Goal: Communication & Community: Answer question/provide support

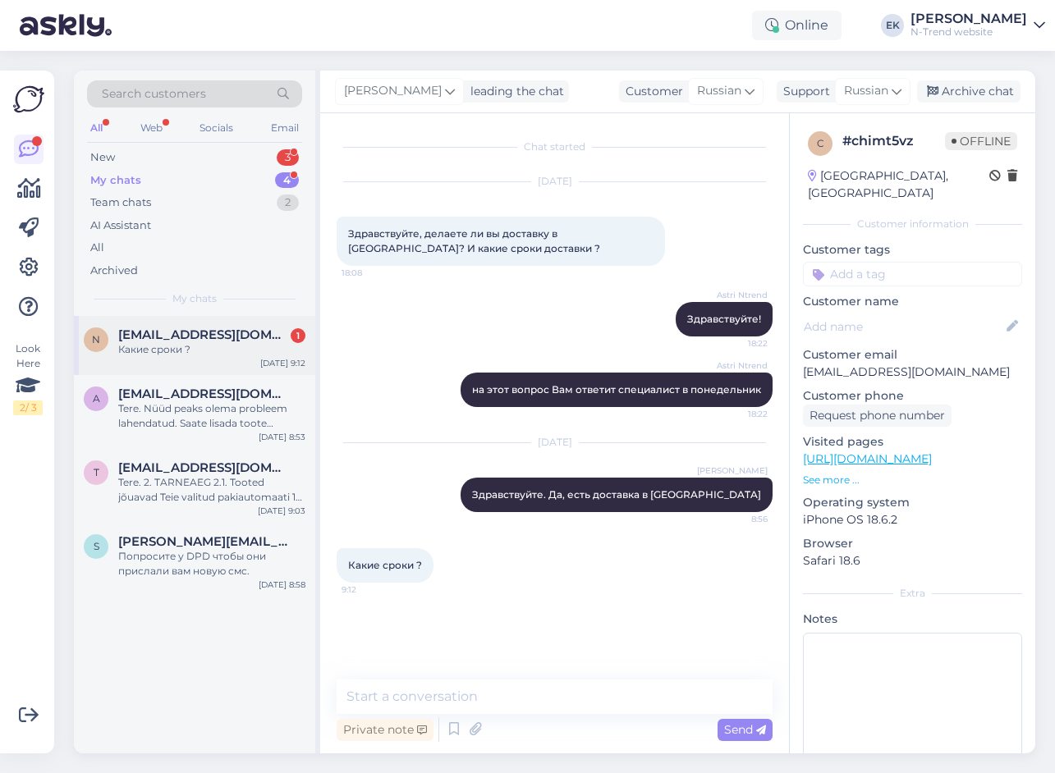
click at [186, 350] on div "Какие сроки ?" at bounding box center [211, 349] width 187 height 15
click at [507, 699] on textarea at bounding box center [555, 697] width 436 height 34
paste textarea "В течении двух недель"
type textarea "В течении двух недель"
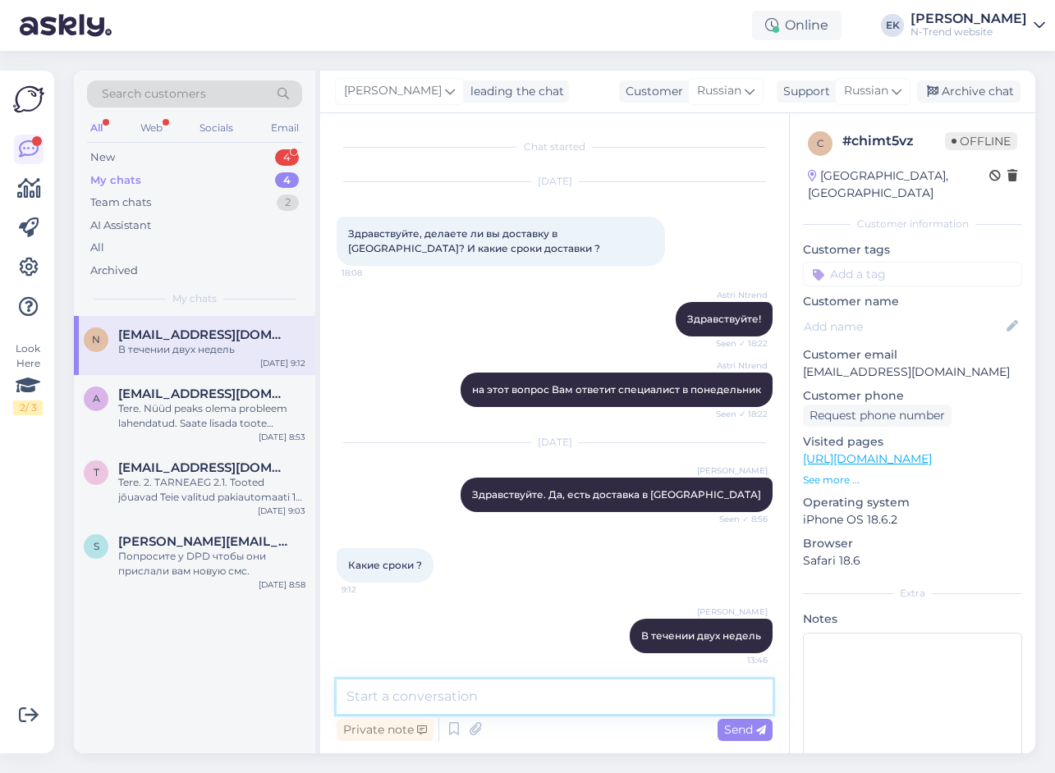
scroll to position [7, 0]
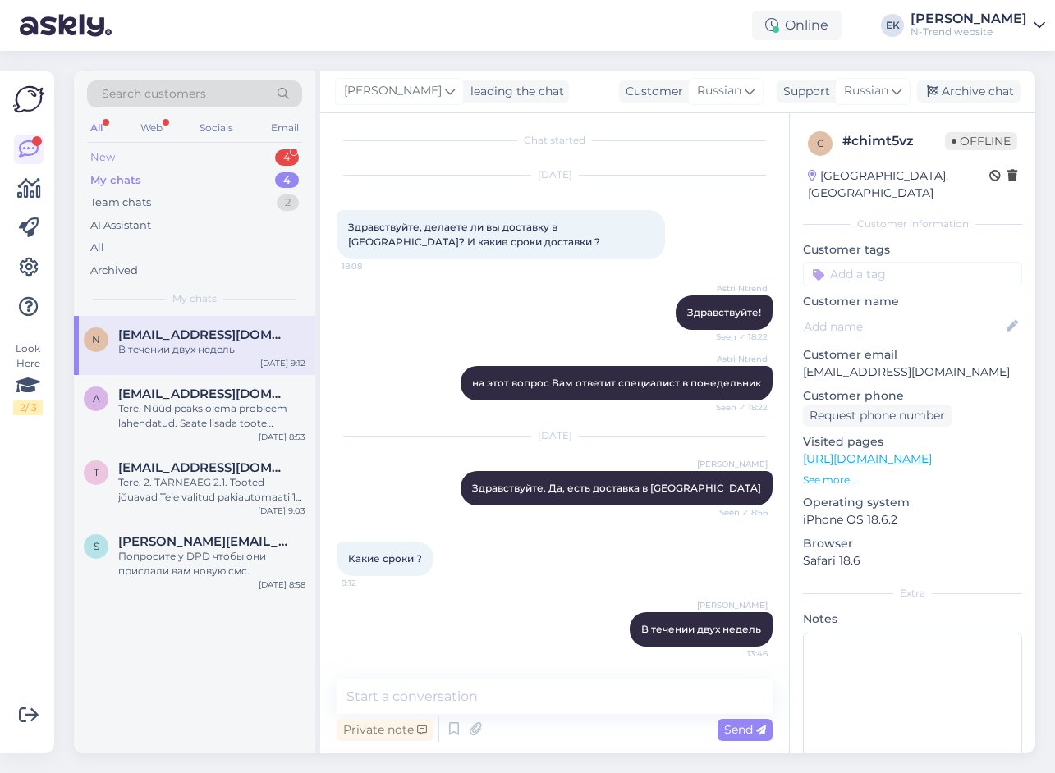
click at [137, 157] on div "New 4" at bounding box center [194, 157] width 215 height 23
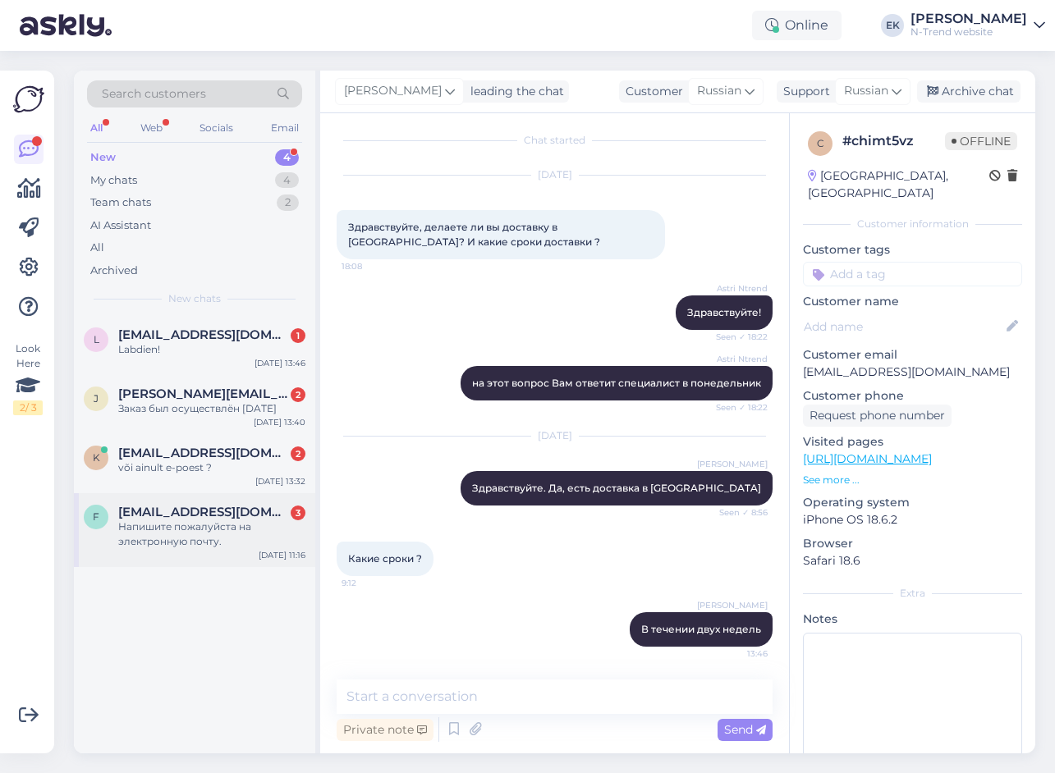
click at [178, 514] on span "[EMAIL_ADDRESS][DOMAIN_NAME]" at bounding box center [203, 512] width 171 height 15
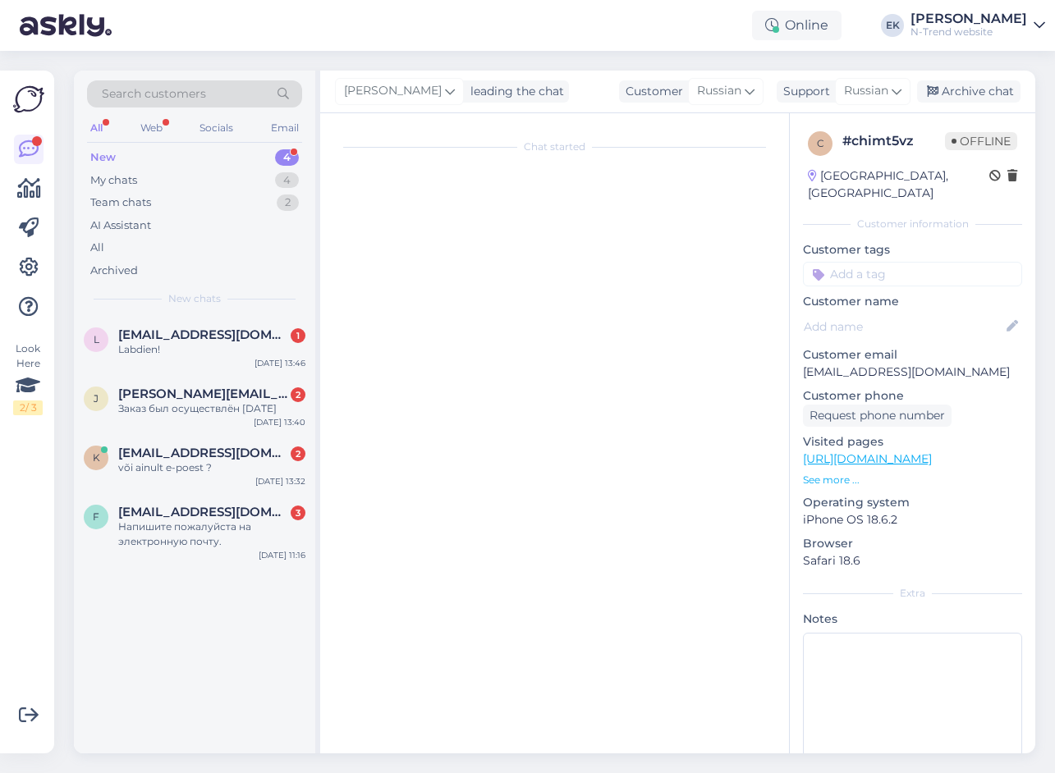
scroll to position [0, 0]
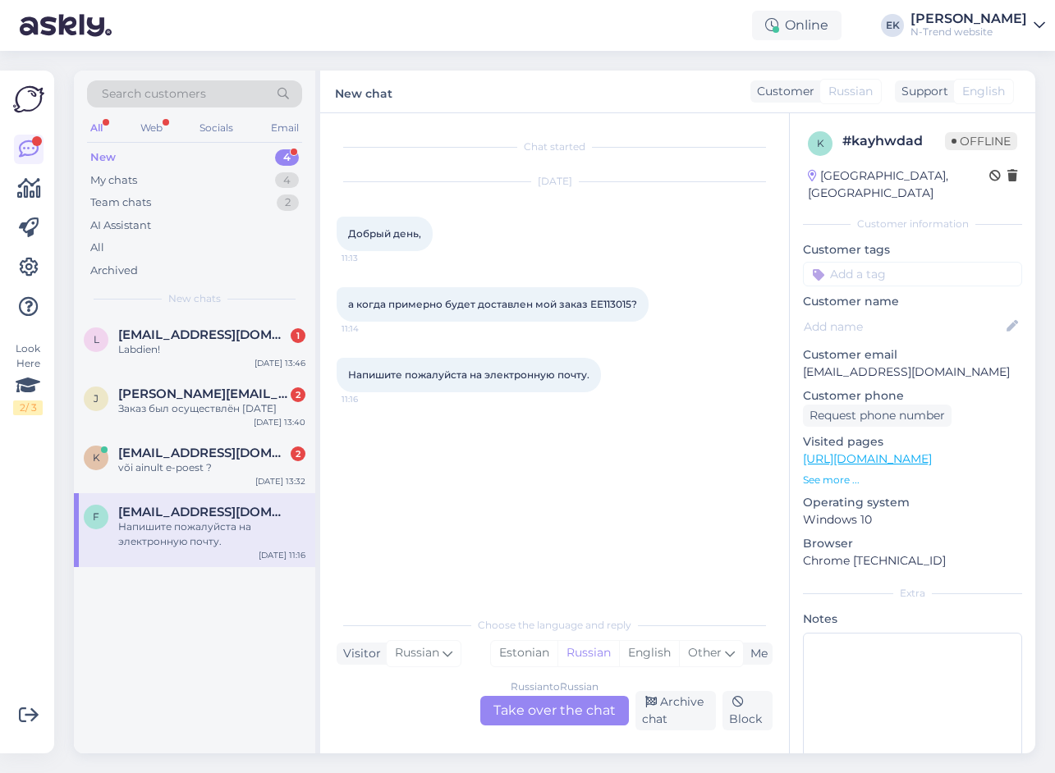
click at [611, 302] on span "а когда примерно будет доставлен мой заказ ЕЕ113015?" at bounding box center [492, 304] width 289 height 12
copy span "ЕЕ113015"
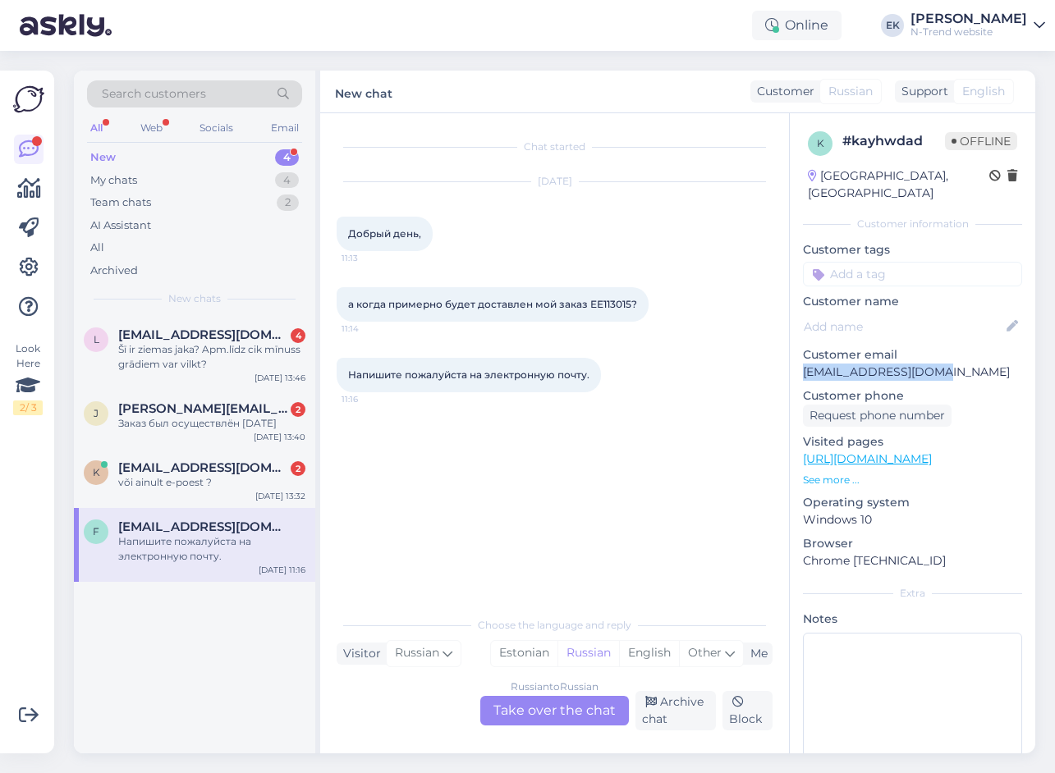
drag, startPoint x: 802, startPoint y: 356, endPoint x: 930, endPoint y: 356, distance: 128.1
click at [930, 356] on div "k # kayhwdad Offline [GEOGRAPHIC_DATA], [GEOGRAPHIC_DATA] Customer information …" at bounding box center [912, 459] width 245 height 692
copy p "[EMAIL_ADDRESS][DOMAIN_NAME]"
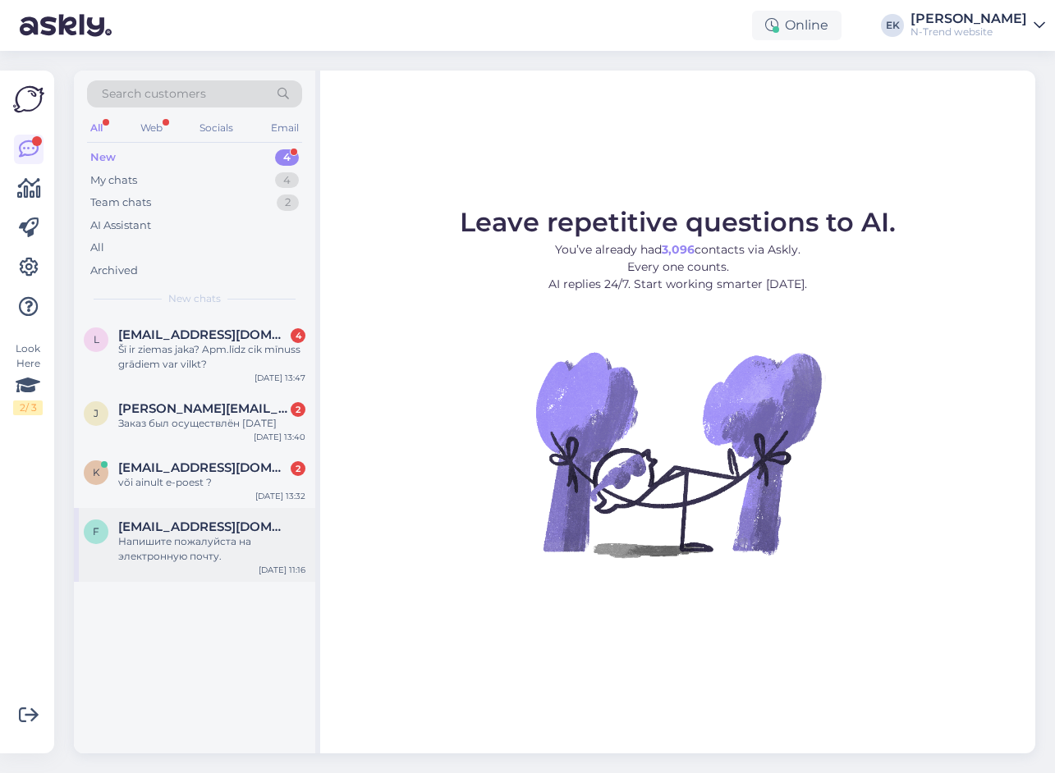
click at [190, 549] on div "Напишите пожалуйста на электронную почту." at bounding box center [211, 549] width 187 height 30
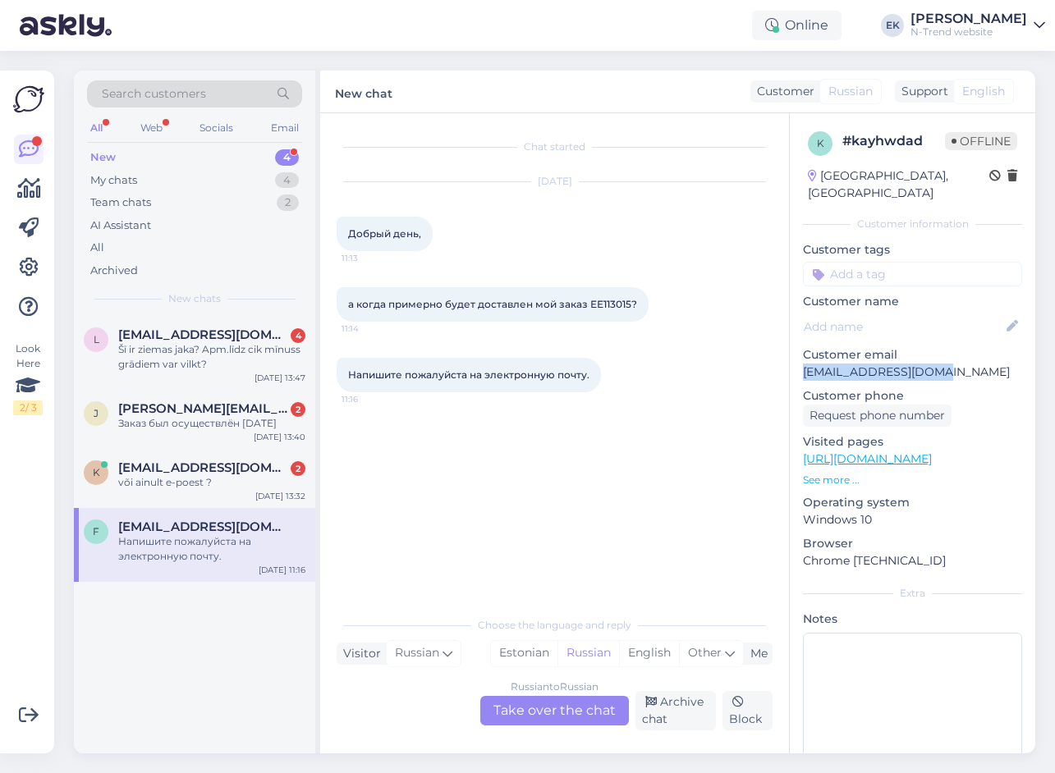
drag, startPoint x: 803, startPoint y: 354, endPoint x: 929, endPoint y: 357, distance: 126.5
click at [929, 364] on p "[EMAIL_ADDRESS][DOMAIN_NAME]" at bounding box center [912, 372] width 219 height 17
copy p "[EMAIL_ADDRESS][DOMAIN_NAME]"
click at [516, 712] on div "Russian to Russian Take over the chat" at bounding box center [554, 711] width 149 height 30
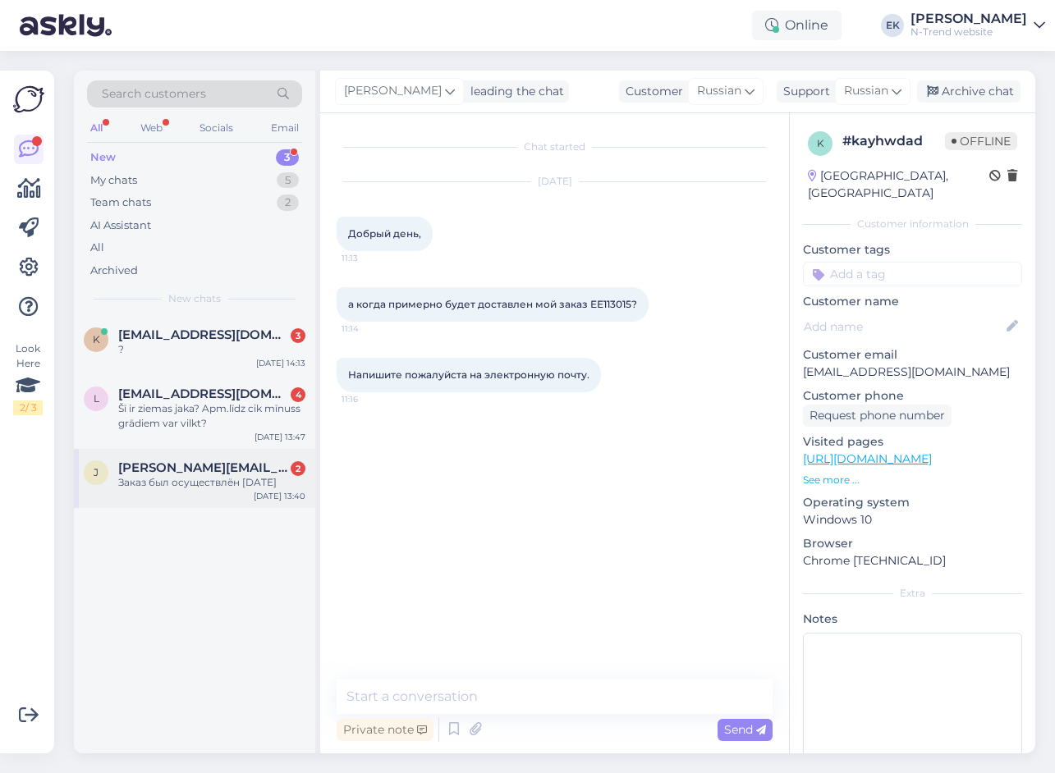
click at [188, 477] on div "Заказ был осуществлён [DATE]" at bounding box center [211, 482] width 187 height 15
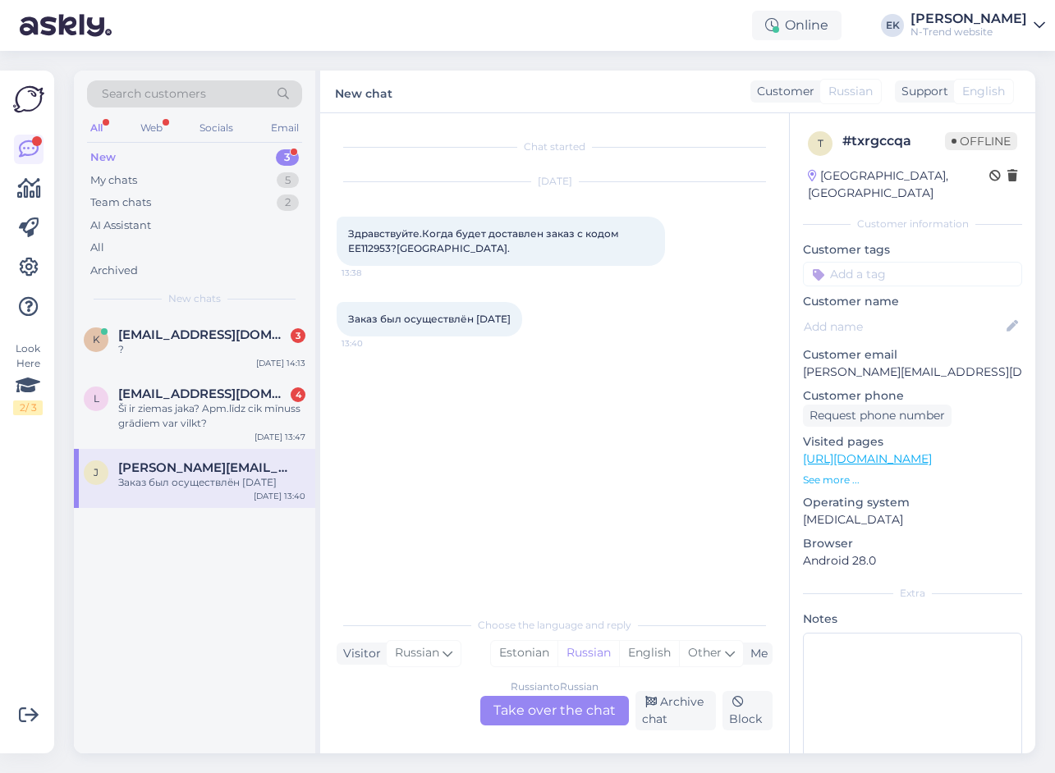
click at [365, 247] on span "Здравствуйте.Когда будет доставлен заказ с кодом EE112953?[GEOGRAPHIC_DATA]." at bounding box center [484, 240] width 273 height 27
copy span "EE112953"
click at [461, 534] on div "Chat started [DATE] Здравствуйте.Когда будет доставлен заказ с кодом EE112953?[…" at bounding box center [562, 362] width 451 height 464
click at [575, 718] on div "Russian to Russian Take over the chat" at bounding box center [554, 711] width 149 height 30
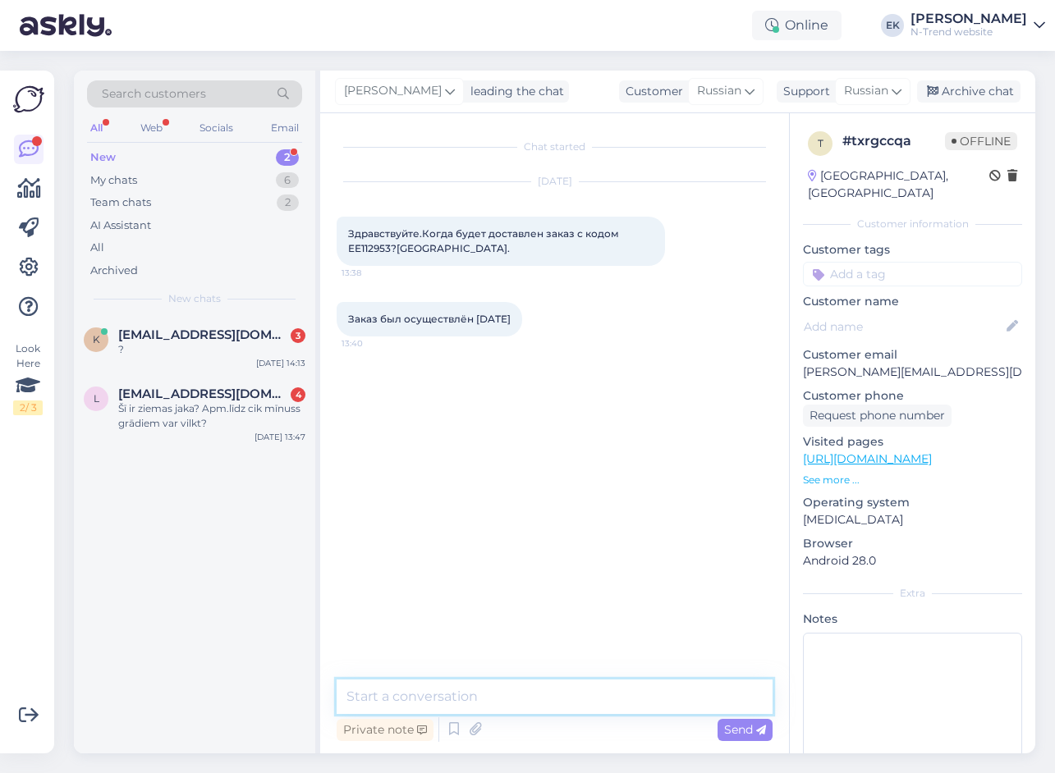
click at [417, 696] on textarea at bounding box center [555, 697] width 436 height 34
paste textarea "Здравствуйте! Поскольку Ваши товары находятся на разных складах, срок доставки …"
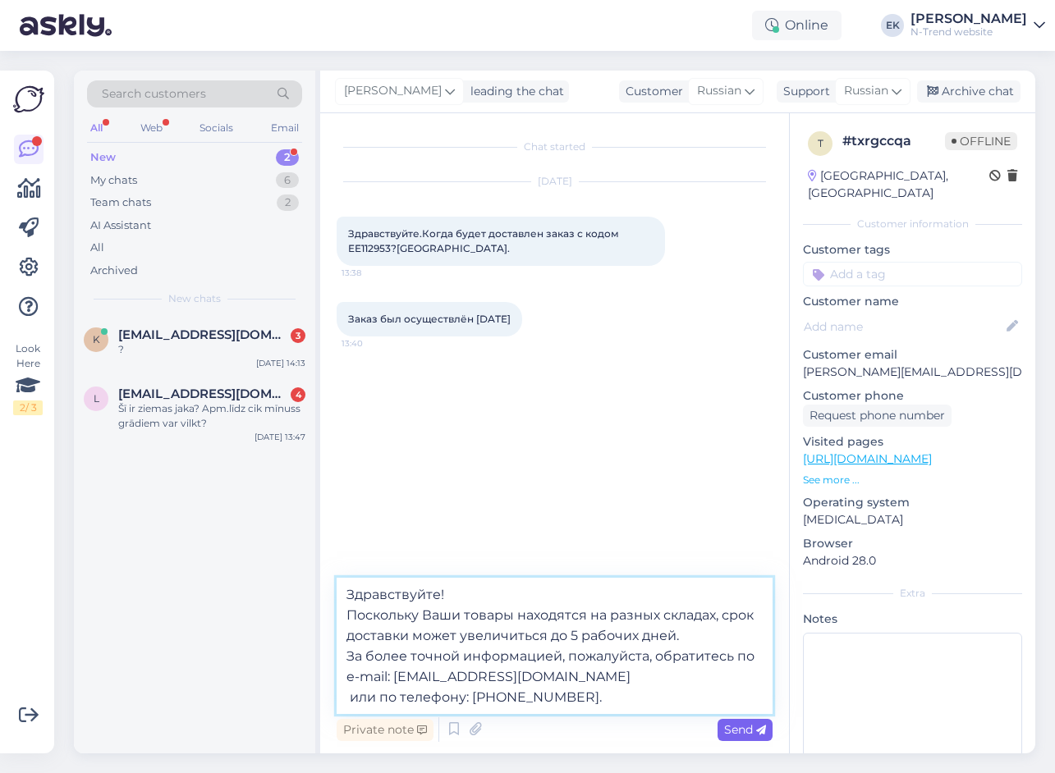
type textarea "Здравствуйте! Поскольку Ваши товары находятся на разных складах, срок доставки …"
click at [745, 730] on span "Send" at bounding box center [745, 729] width 42 height 15
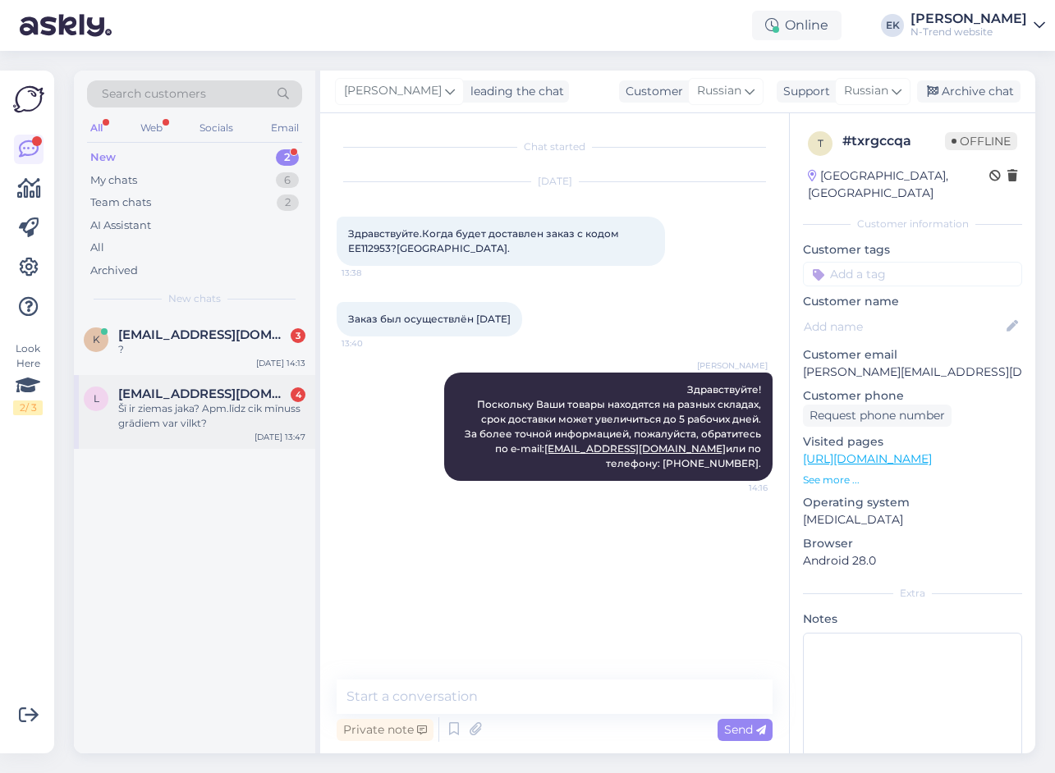
click at [190, 404] on div "Šī ir ziemas jaka? Apm.līdz cik mīnuss grādiem var vilkt?" at bounding box center [211, 416] width 187 height 30
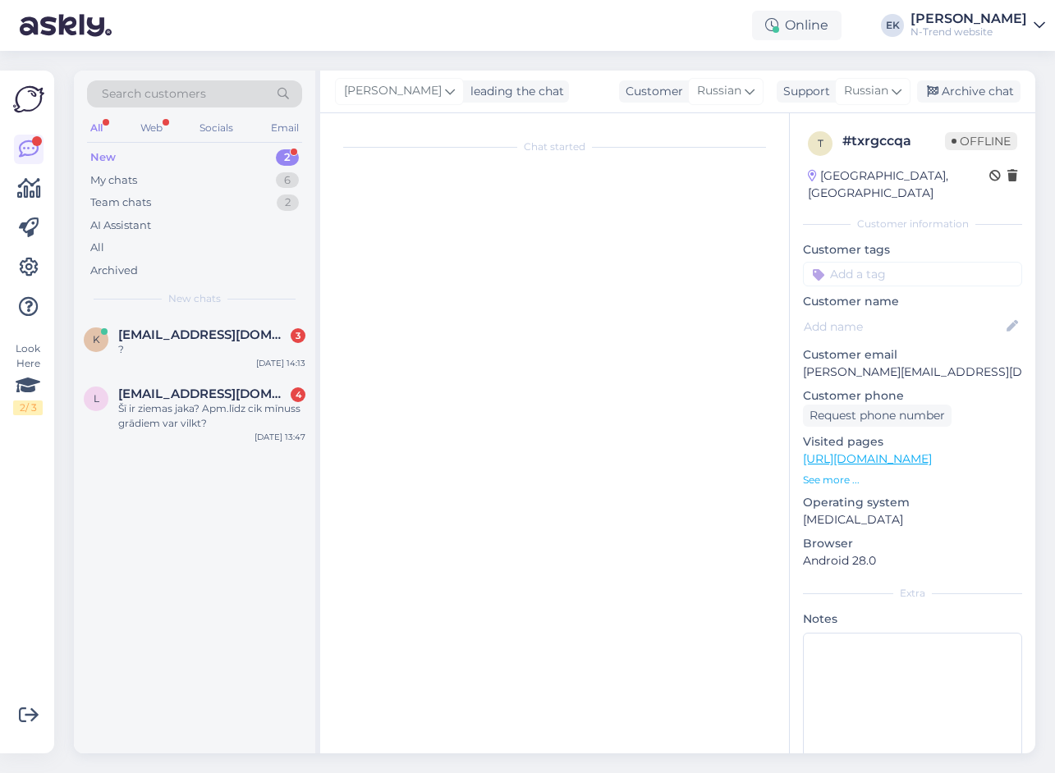
scroll to position [4153, 0]
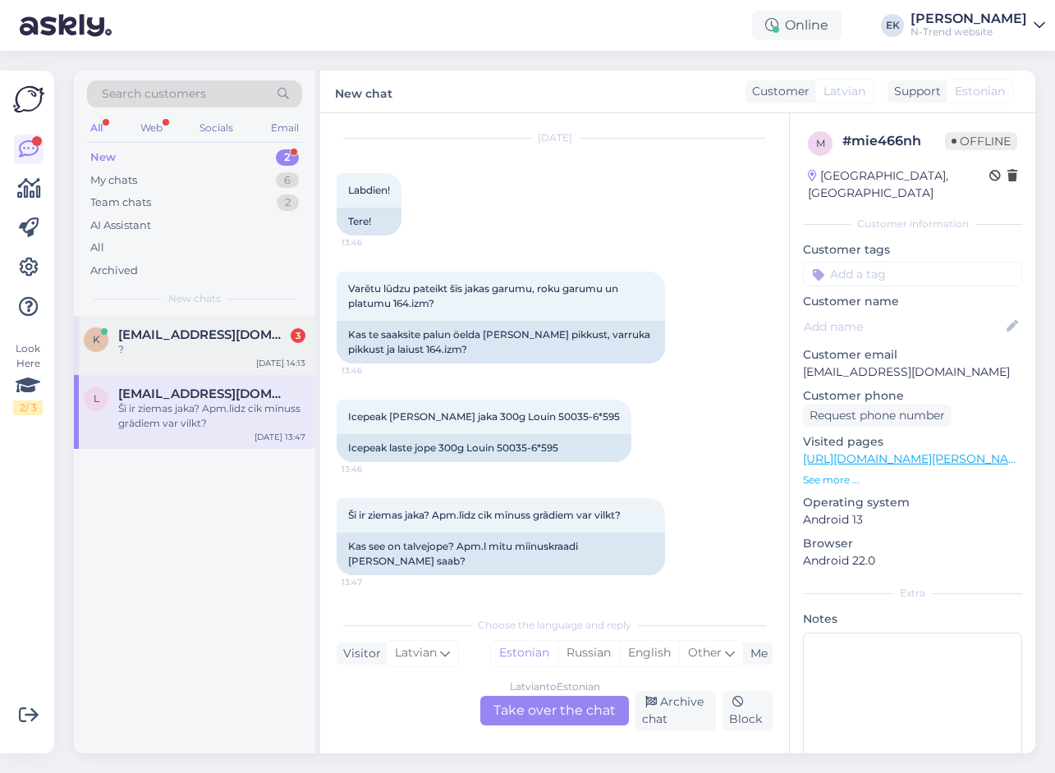
click at [190, 335] on span "[EMAIL_ADDRESS][DOMAIN_NAME]" at bounding box center [203, 335] width 171 height 15
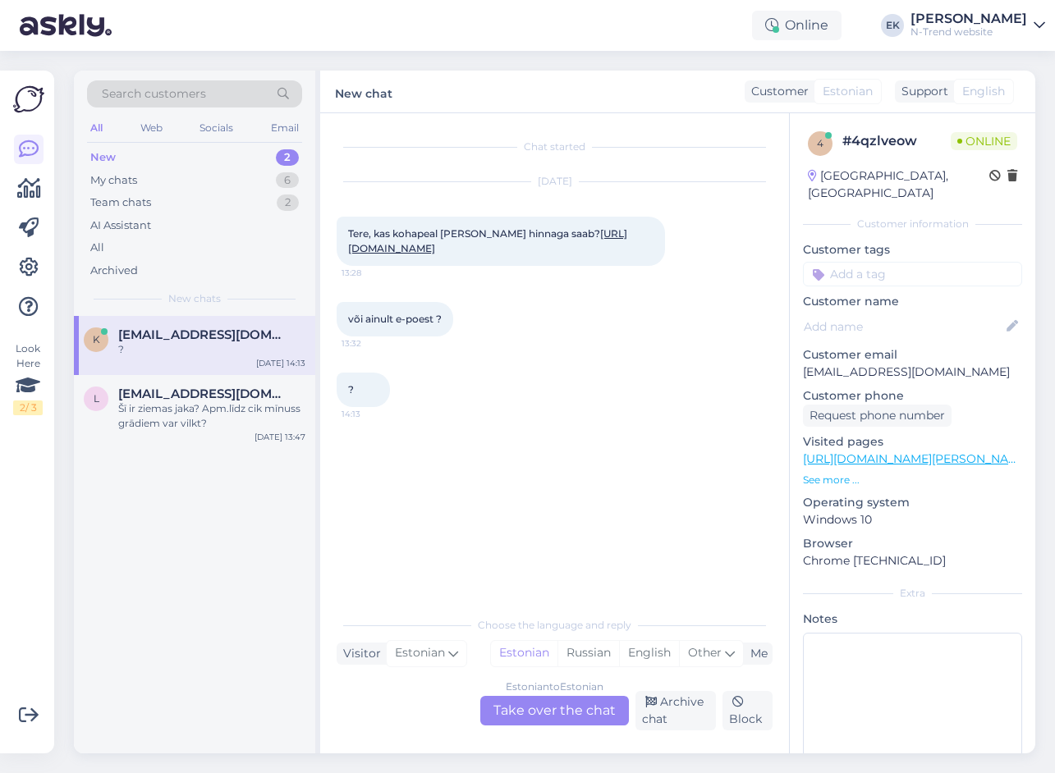
click at [417, 251] on link "[URL][DOMAIN_NAME]" at bounding box center [487, 240] width 279 height 27
click at [548, 718] on div "Estonian to Estonian Take over the chat" at bounding box center [554, 711] width 149 height 30
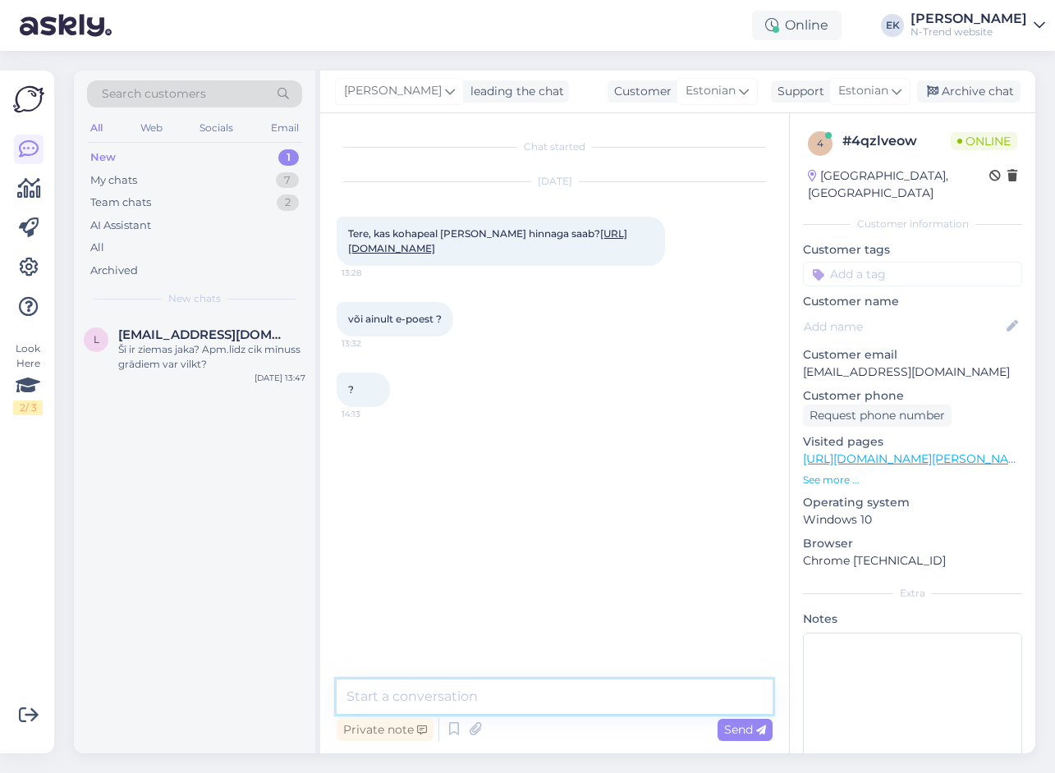
click at [452, 693] on textarea at bounding box center [555, 697] width 436 height 34
type textarea "Tere"
click at [535, 691] on textarea at bounding box center [555, 697] width 436 height 34
type textarea "[PERSON_NAME] kohapeal on pükste hind 44,99"
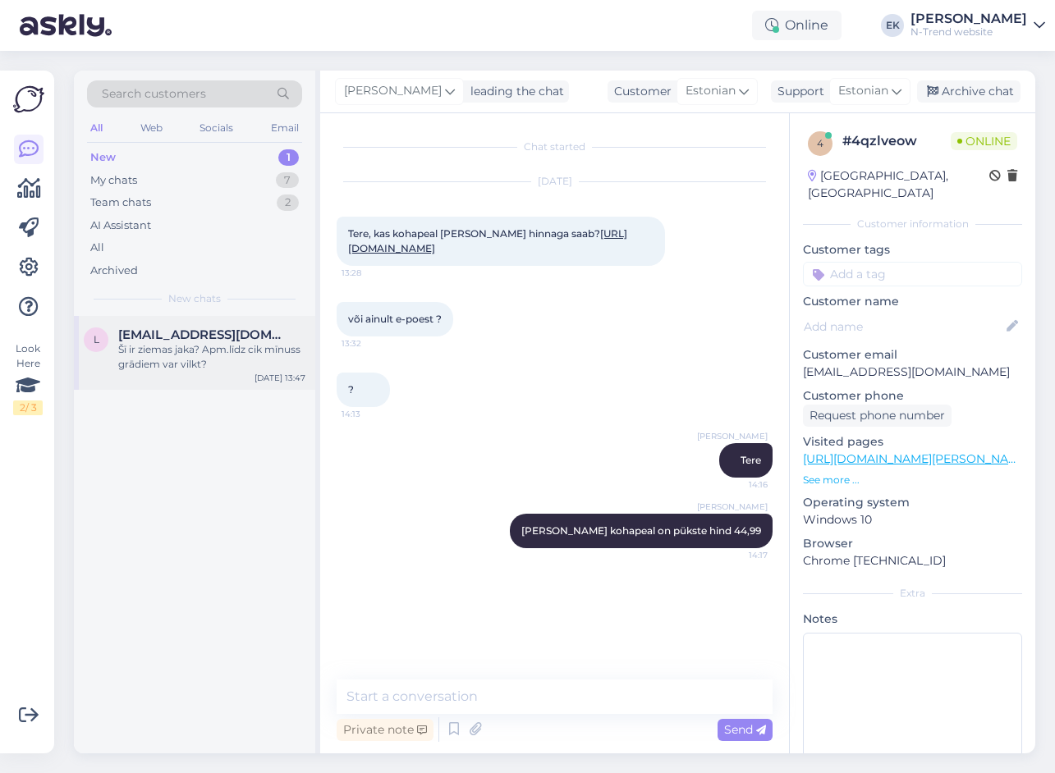
click at [206, 362] on div "Šī ir ziemas jaka? Apm.līdz cik mīnuss grādiem var vilkt?" at bounding box center [211, 357] width 187 height 30
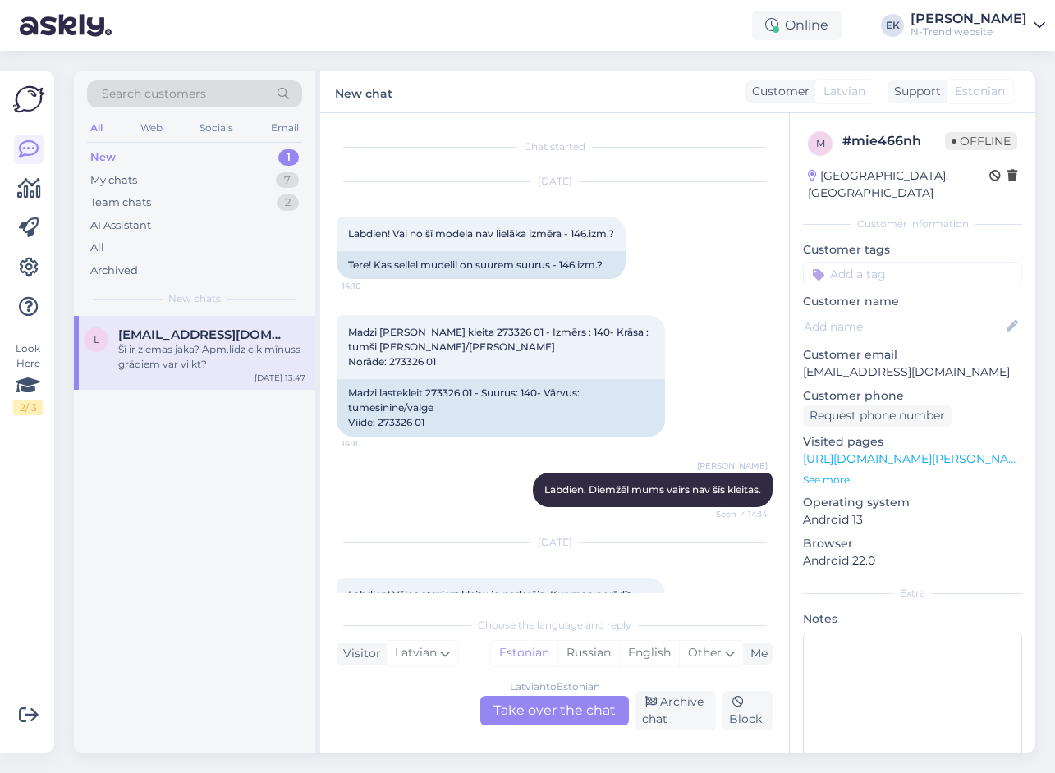
scroll to position [4153, 0]
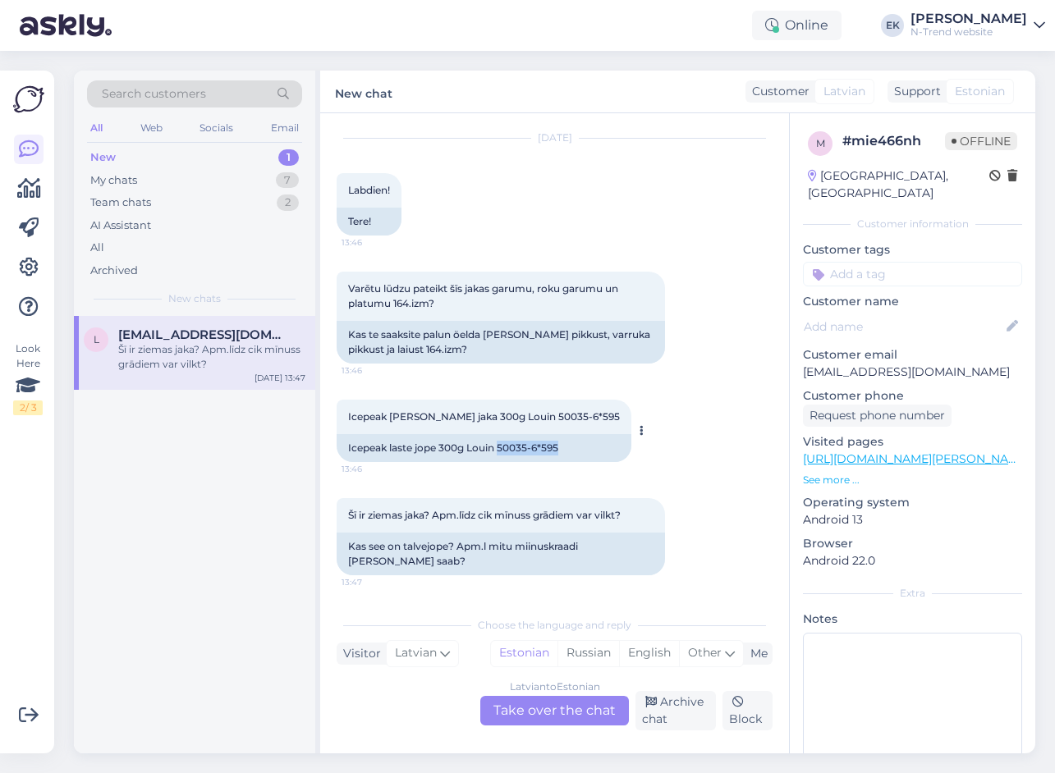
drag, startPoint x: 500, startPoint y: 447, endPoint x: 560, endPoint y: 447, distance: 59.9
click at [560, 447] on div "Icepeak laste jope 300g Louin 50035-6*595" at bounding box center [484, 448] width 295 height 28
drag, startPoint x: 560, startPoint y: 447, endPoint x: 534, endPoint y: 447, distance: 25.5
copy div "50035-6*595"
click at [529, 713] on div "[DEMOGRAPHIC_DATA] to Estonian Take over the chat" at bounding box center [554, 711] width 149 height 30
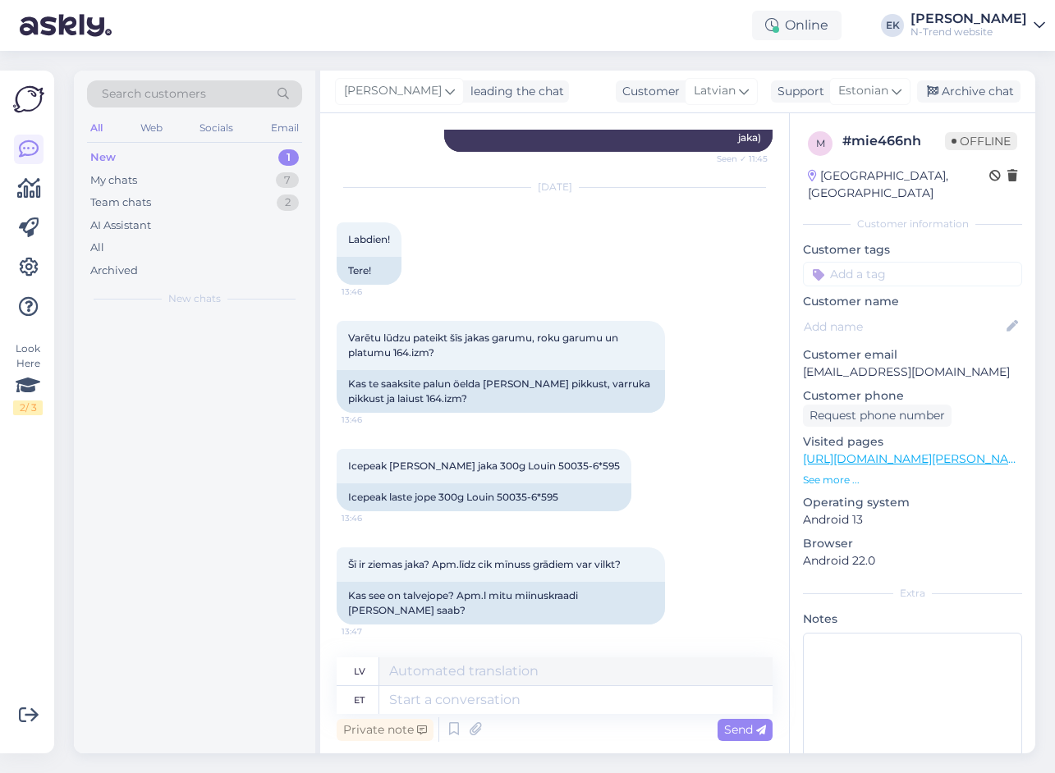
scroll to position [4104, 0]
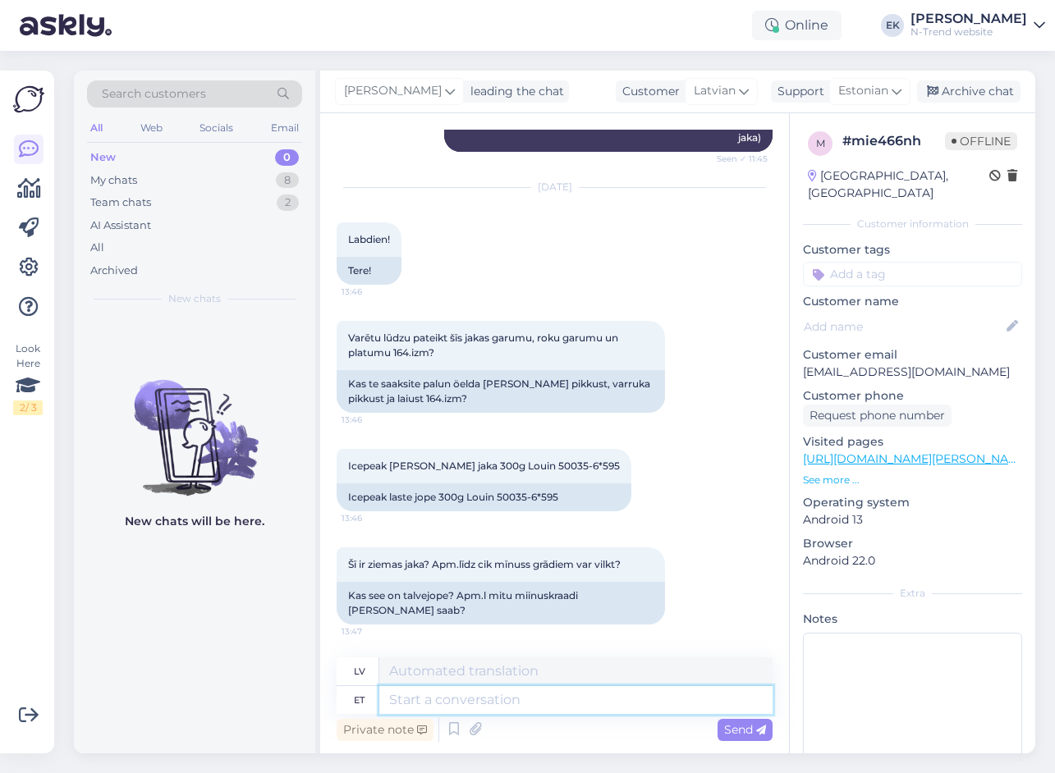
click at [437, 702] on textarea at bounding box center [575, 700] width 393 height 28
type textarea "Tere."
type textarea "Sveiki."
click at [482, 464] on span "Icepeak [PERSON_NAME] jaka 300g Louin 50035-6*595" at bounding box center [484, 466] width 272 height 12
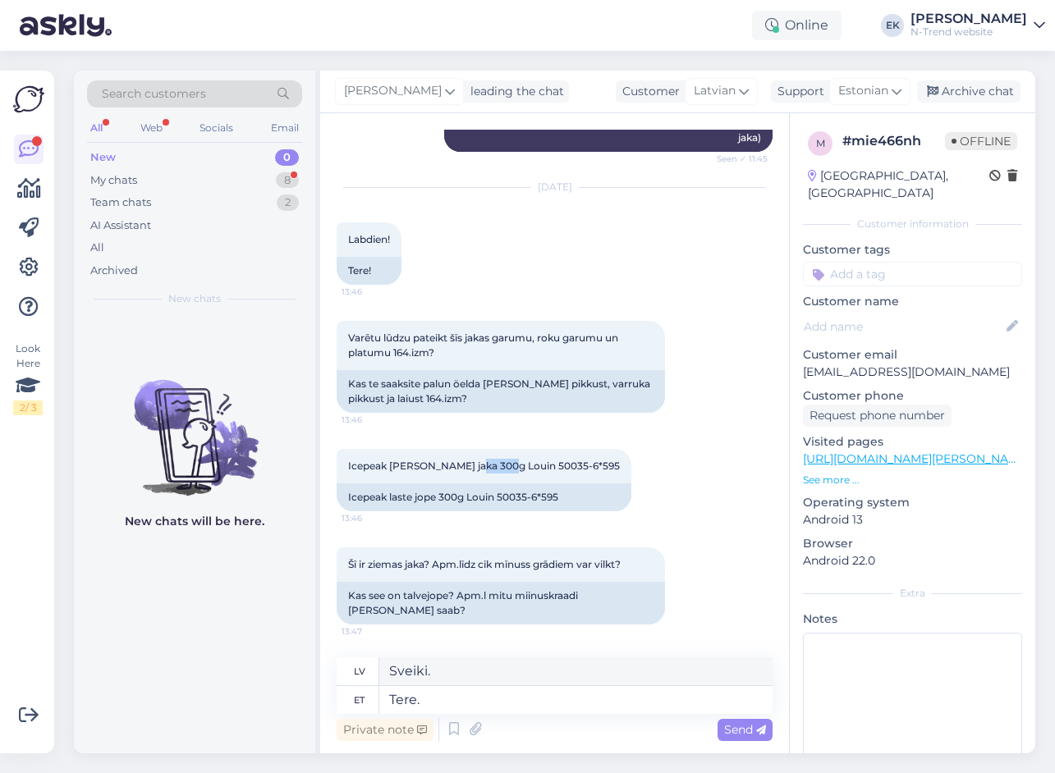
copy span "Louin"
click at [678, 620] on div at bounding box center [672, 586] width 15 height 77
click at [463, 700] on textarea "Tere." at bounding box center [575, 700] width 393 height 28
type textarea "T"
click at [887, 99] on span "Estonian" at bounding box center [863, 91] width 50 height 18
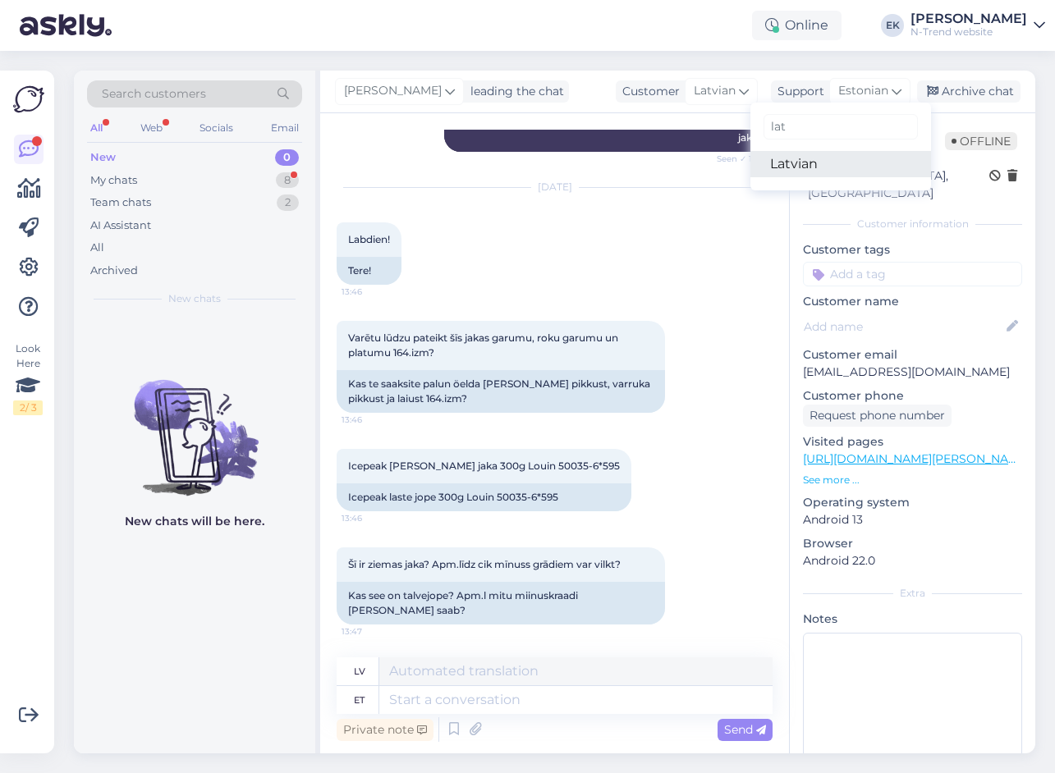
type input "lat"
click at [823, 175] on link "Latvian" at bounding box center [840, 164] width 181 height 26
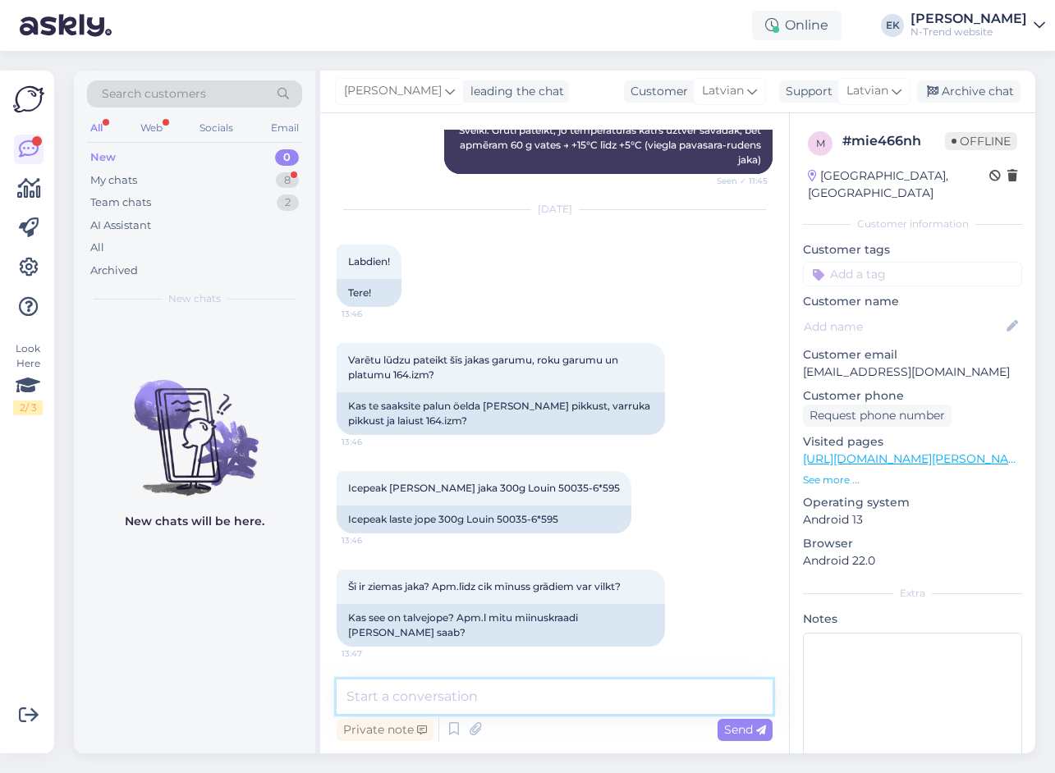
click at [413, 695] on textarea at bounding box center [555, 697] width 436 height 34
paste textarea "Šī jaka ir ziemas jaka ar 300g pildījumu, kas piemērota valkāšanai aukstā laikā…"
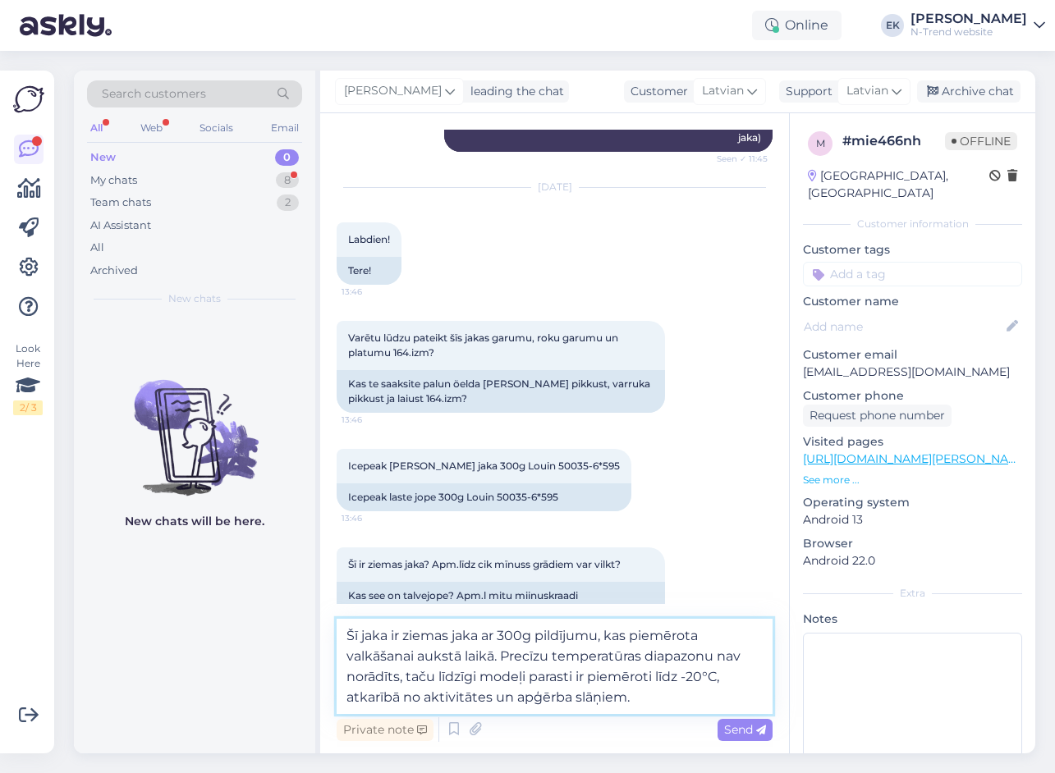
drag, startPoint x: 346, startPoint y: 635, endPoint x: 356, endPoint y: 630, distance: 11.4
click at [346, 635] on textarea "Šī jaka ir ziemas jaka ar 300g pildījumu, kas piemērota valkāšanai aukstā laikā…" at bounding box center [555, 666] width 436 height 95
paste textarea "Labdien!"
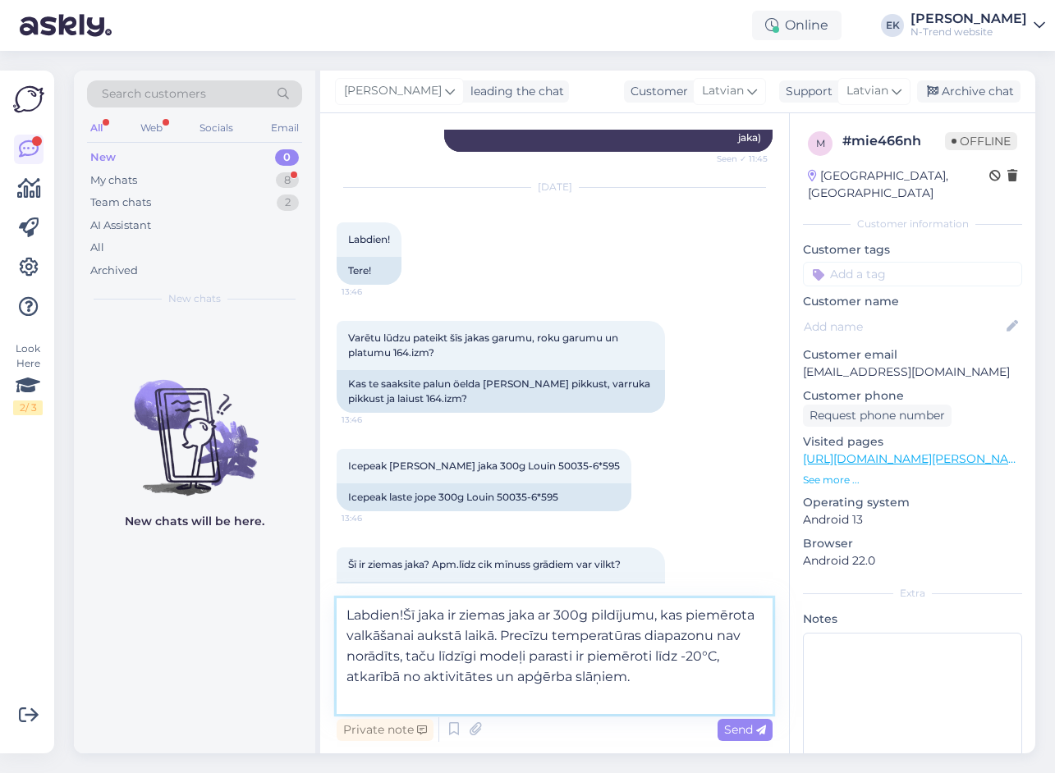
type textarea "Labdien! Šī jaka ir ziemas jaka ar 300g pildījumu, kas piemērota valkāšanai auk…"
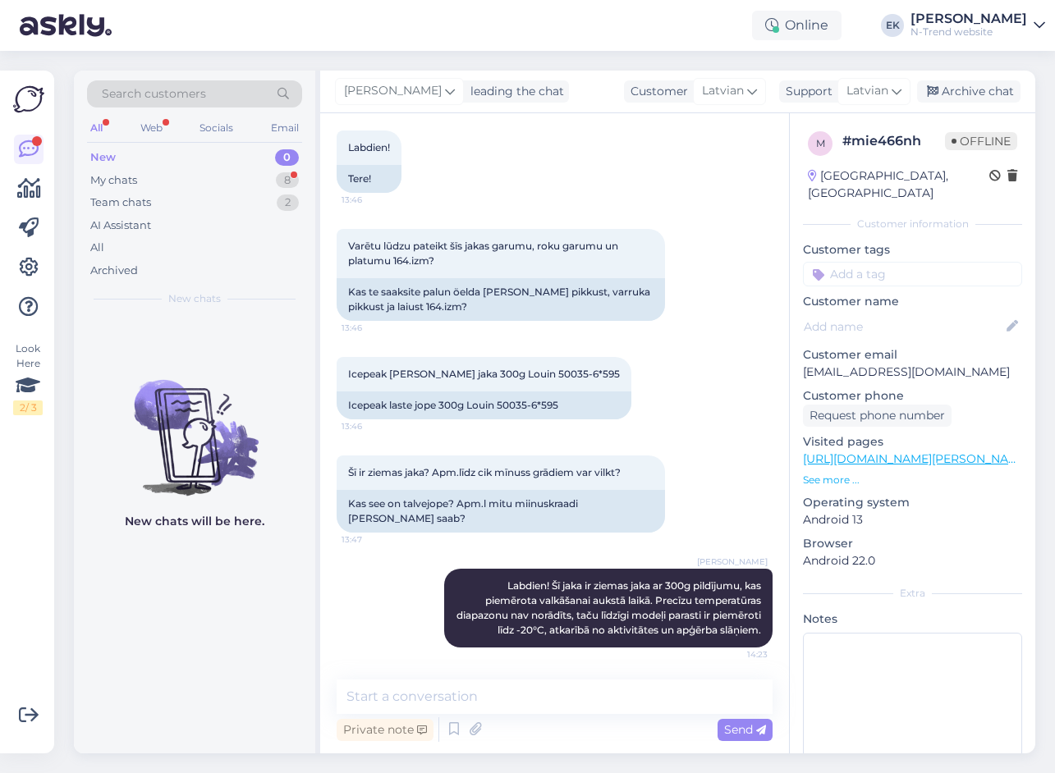
scroll to position [4241, 0]
drag, startPoint x: 507, startPoint y: 358, endPoint x: 565, endPoint y: 353, distance: 58.5
click at [565, 367] on span "Icepeak [PERSON_NAME] jaka 300g Louin 50035-6*595" at bounding box center [484, 373] width 272 height 12
copy span "50035-6*595"
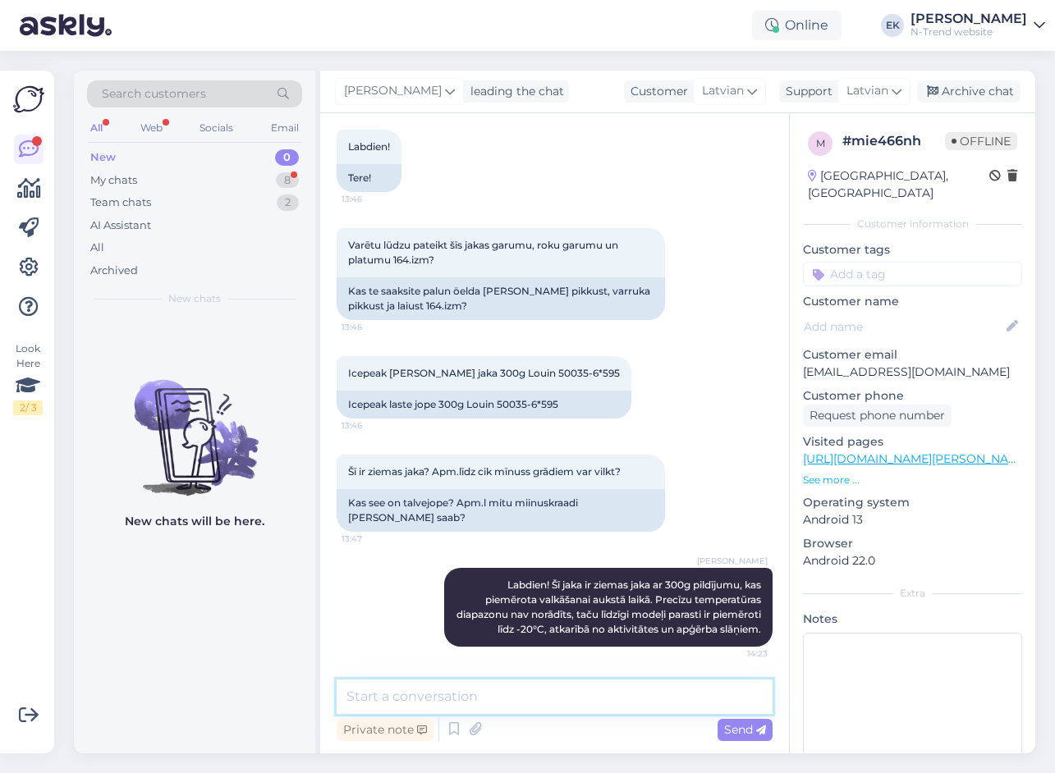
click at [533, 699] on textarea at bounding box center [555, 697] width 436 height 34
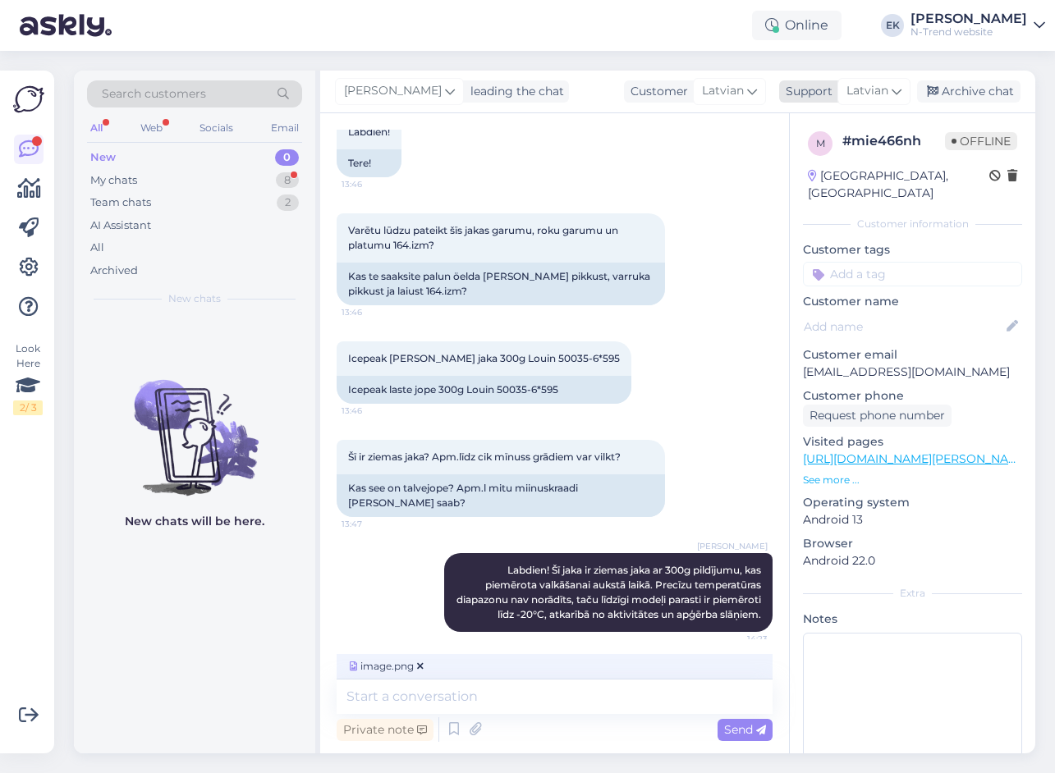
click at [880, 94] on span "Latvian" at bounding box center [867, 91] width 42 height 18
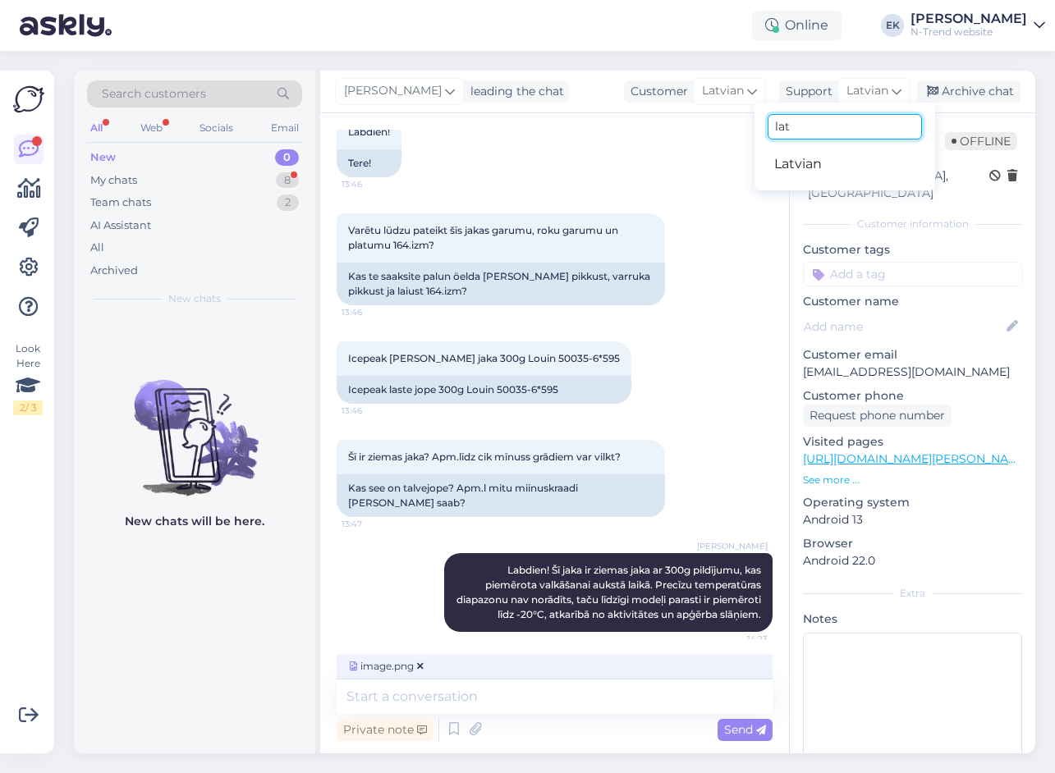
drag, startPoint x: 832, startPoint y: 125, endPoint x: 732, endPoint y: 126, distance: 100.2
click at [732, 126] on div "Eveli Kurg leading the chat Customer Latvian Support Latvian lat Latvian Archiv…" at bounding box center [677, 412] width 715 height 683
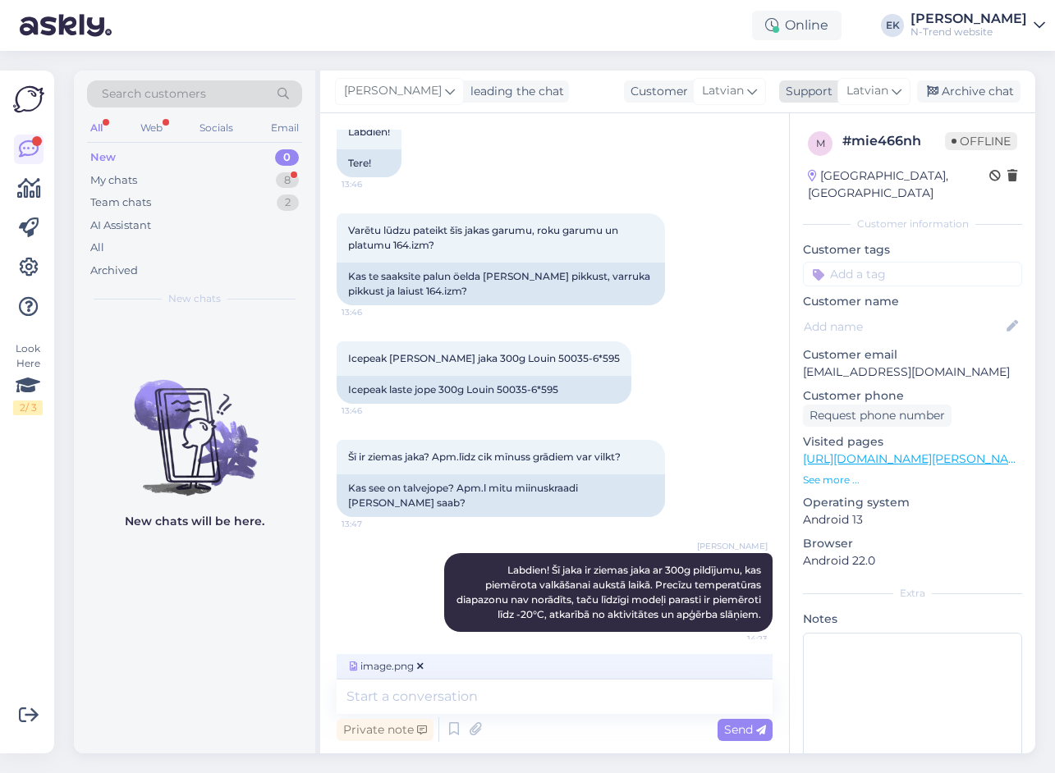
click at [872, 95] on span "Latvian" at bounding box center [867, 91] width 42 height 18
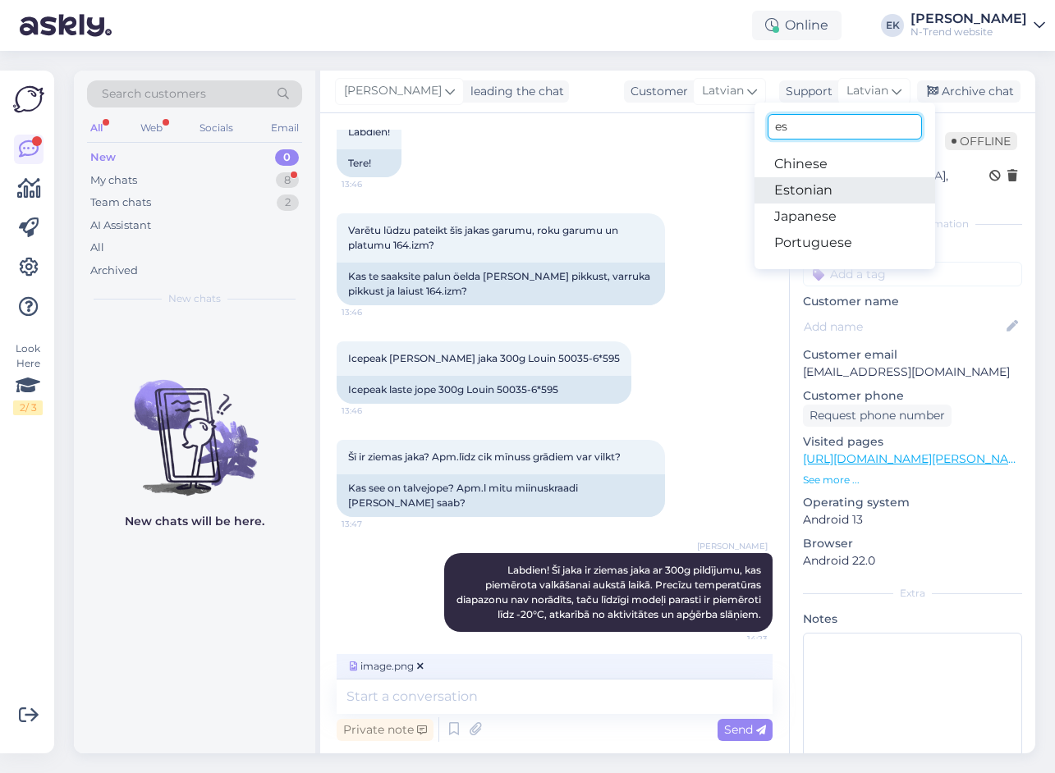
type input "es"
click at [815, 190] on link "Estonian" at bounding box center [844, 190] width 181 height 26
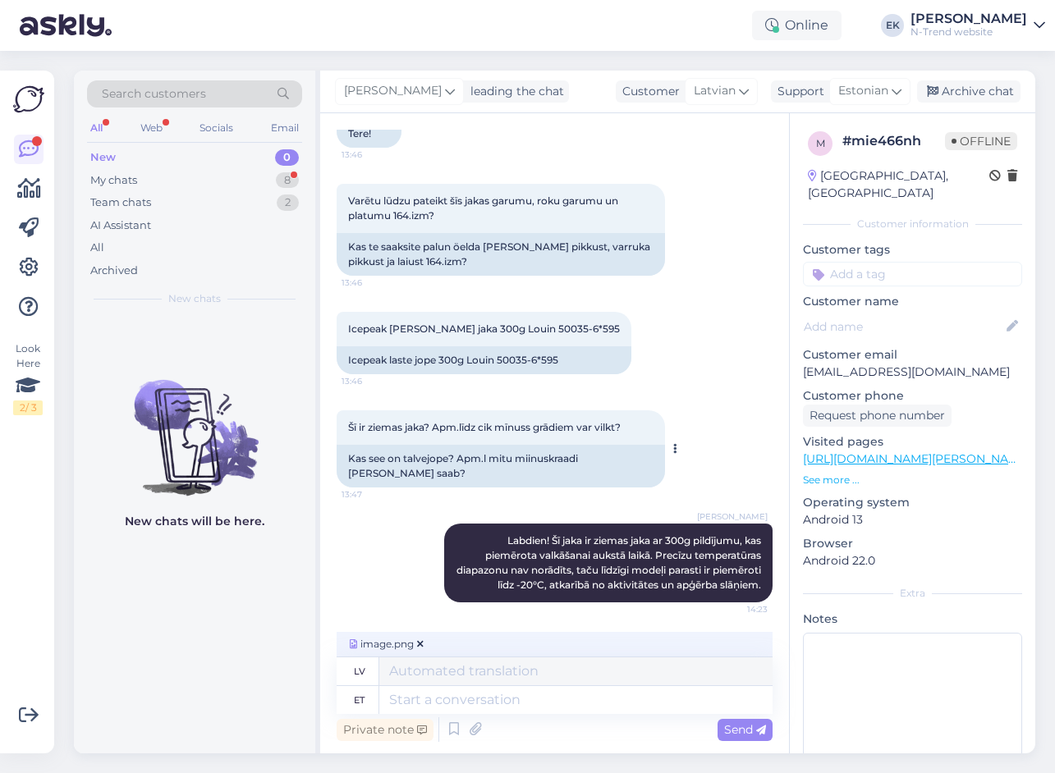
scroll to position [4211, 0]
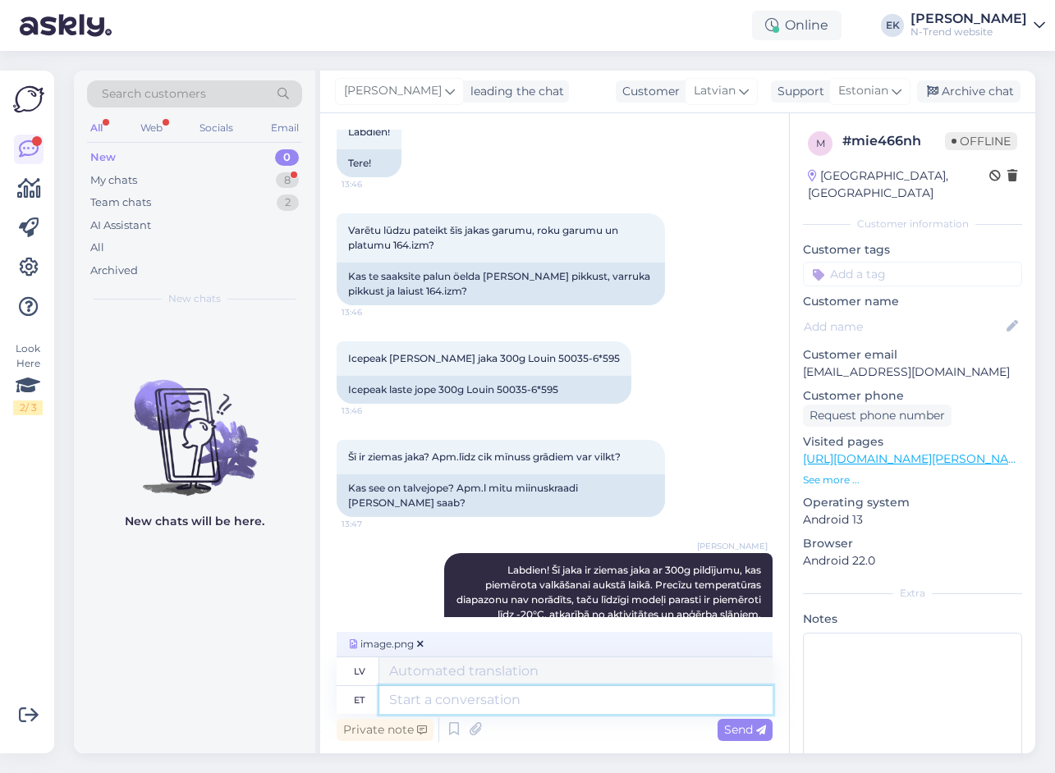
click at [447, 706] on textarea at bounding box center [575, 700] width 393 height 28
type textarea "Mõõdud, m"
type textarea "Izmēri,"
type textarea "Mõõdud, mis o"
type textarea "Izmēri, kas"
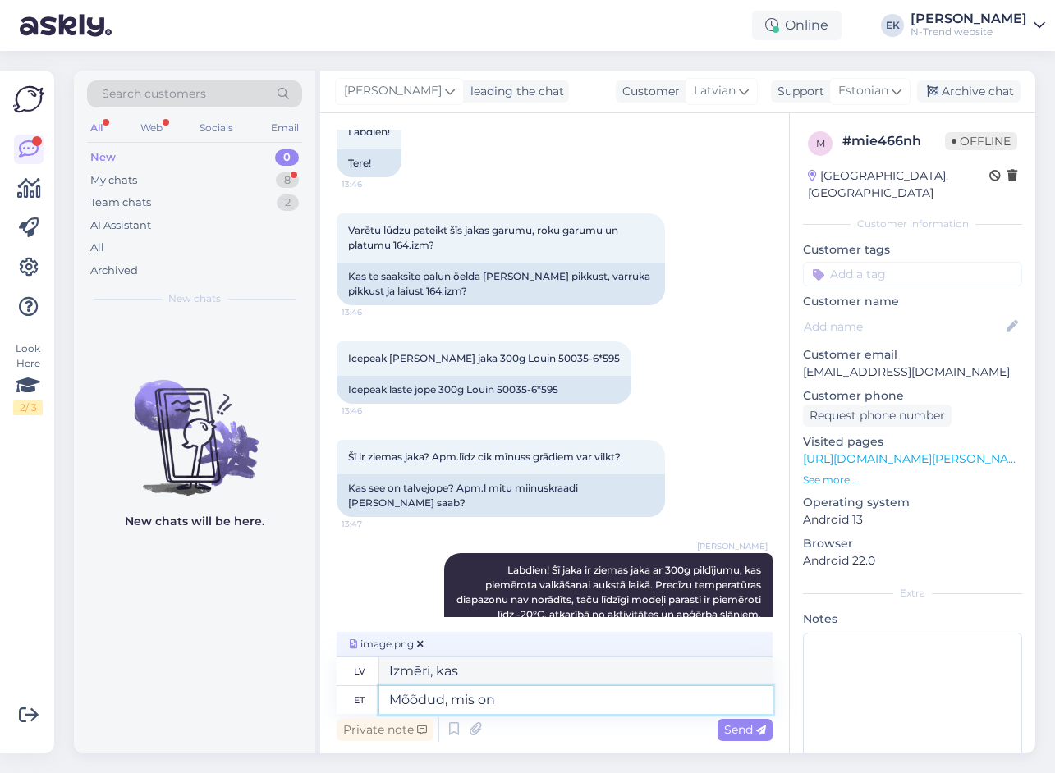
type textarea "Mõõdud, mis on a"
type textarea "Izmēri, kas ir"
type textarea "Mõõdud, mis on antud, l"
type textarea "Norādītie izmēri ir"
type textarea "Mõõdud, mis on antud, leiate"
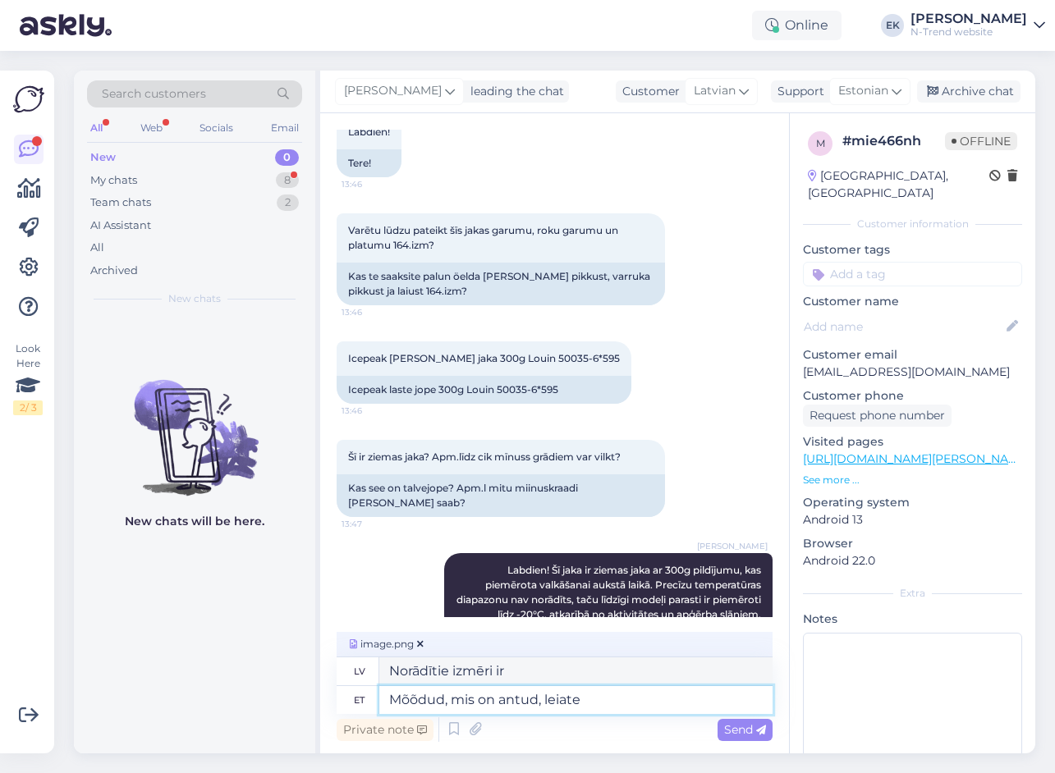
type textarea "Norādītos izmērus var atrast"
type textarea "Mõõdud, mis on antud, leiate veebilehelt"
type textarea "Norādītos izmērus var atrast tīmekļa vietnē"
click at [502, 697] on textarea "Mõõdud, mis on antud, leiate veebilehelt" at bounding box center [575, 700] width 393 height 28
type textarea "Mõõdud, mis on tootja poolt antud, leiate veebilehelt"
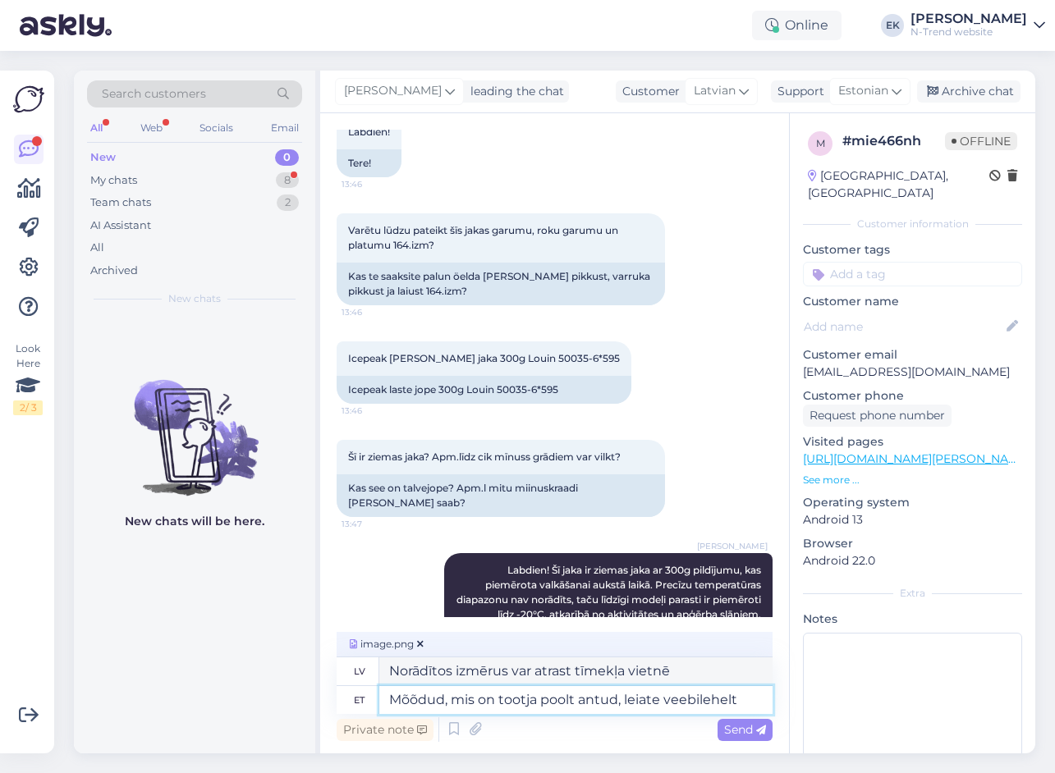
type textarea "Ražotāja norādītos izmērus var atrast tīmekļa vietnē."
click at [747, 694] on textarea "Mõõdud, mis on tootja poolt antud, leiate veebilehelt" at bounding box center [575, 700] width 393 height 28
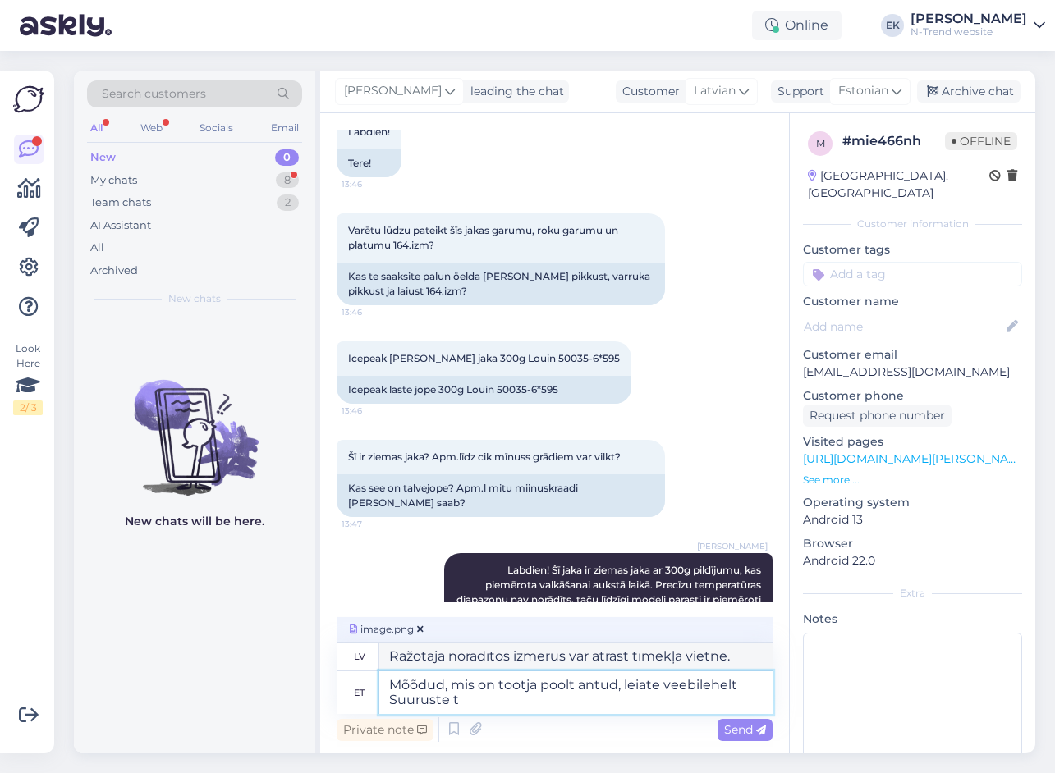
type textarea "Mõõdud, mis on tootja poolt antud, leiate veebilehelt Suuruste ta"
type textarea "Ražotāja norādītos izmērus var atrast tīmekļa vietnē Izmēri"
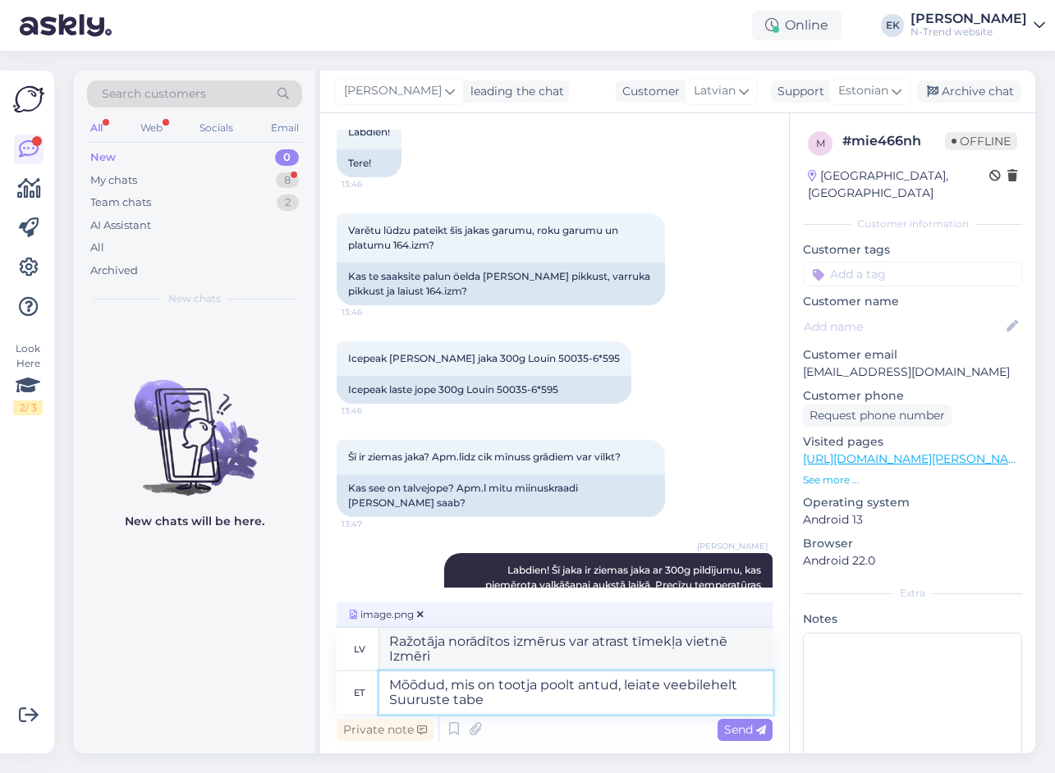
type textarea "Mõõdud, mis on tootja poolt antud, leiate veebilehelt Suuruste tabel"
type textarea "Ražotāja norādītos izmērus var atrast tīmekļa vietnē izmēru tabulā."
type textarea "Mõõdud, mis on tootja poolt antud, leiate veebilehelt Suuruste tabelist."
type textarea "Ražotāja norādītos izmērus var atrast tīmekļa vietnē esošajā izmēru tabulā."
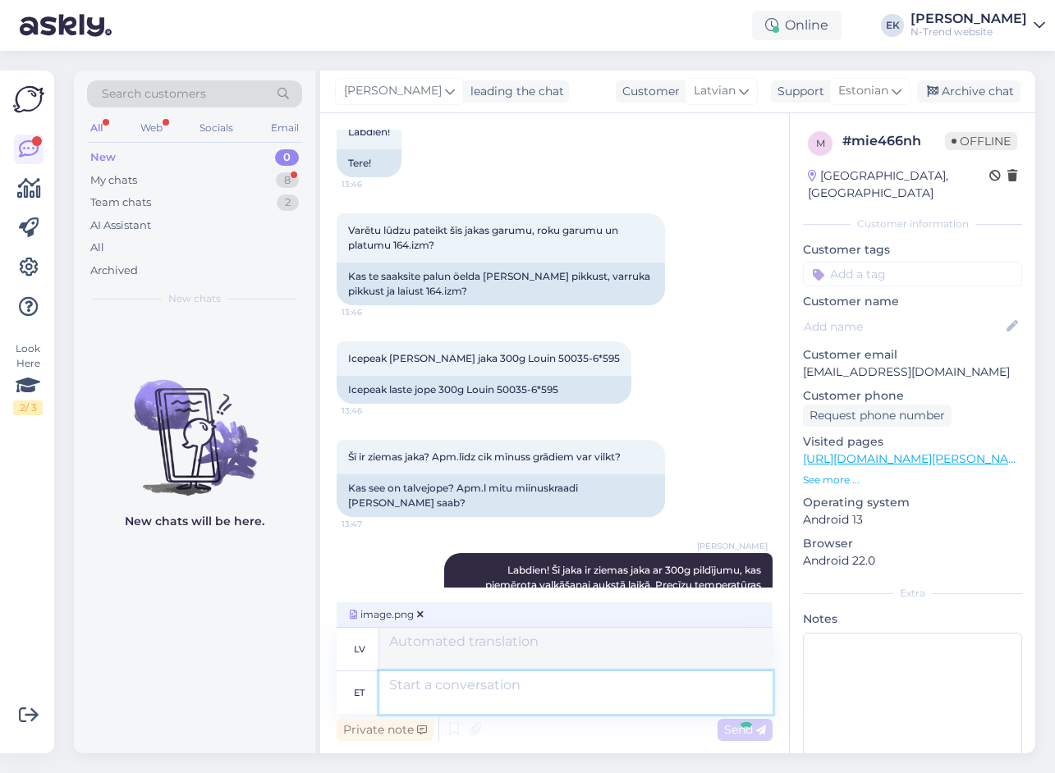
scroll to position [4465, 0]
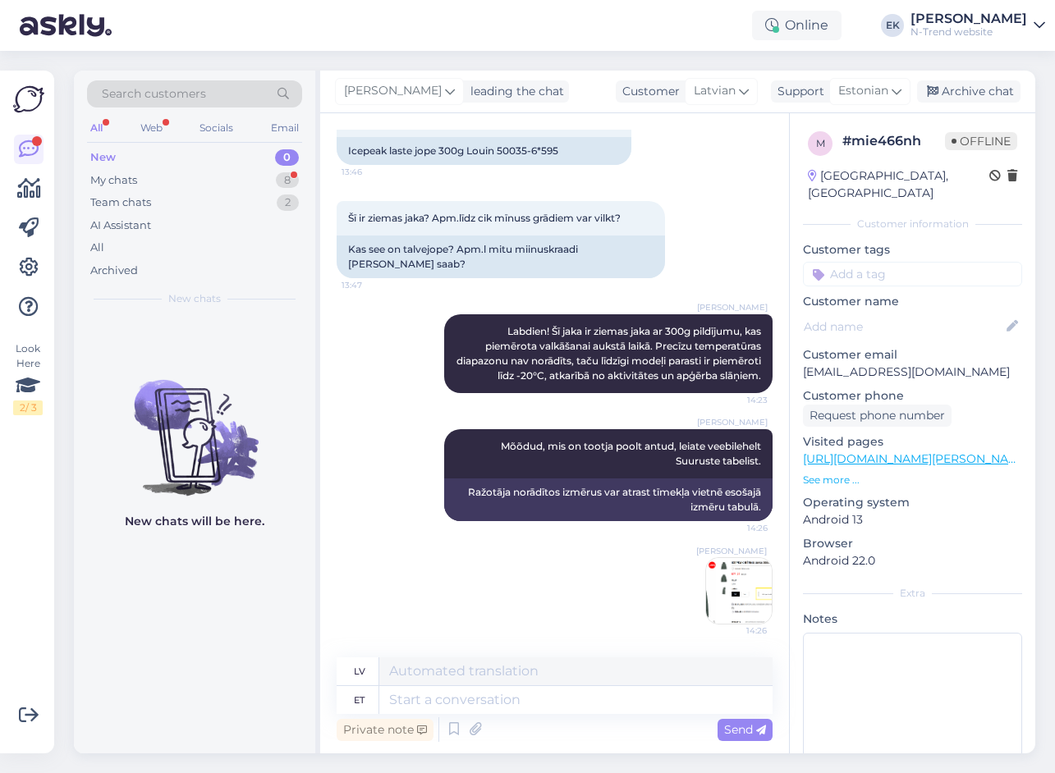
click at [729, 594] on img at bounding box center [739, 591] width 66 height 66
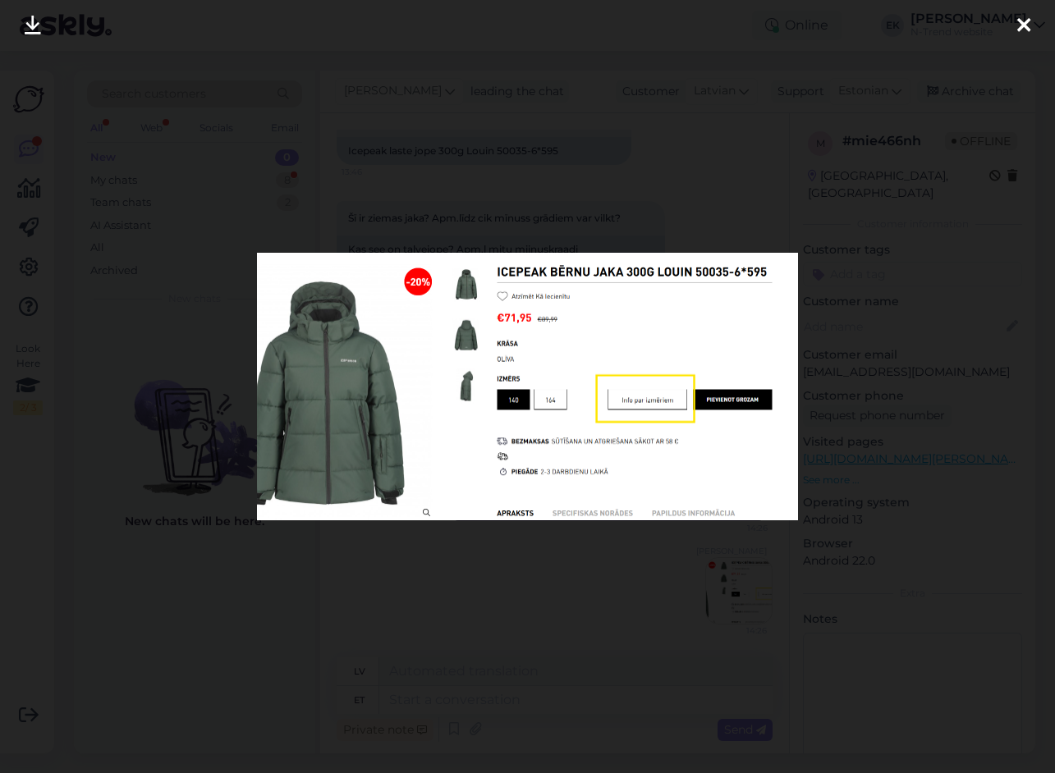
drag, startPoint x: 1025, startPoint y: 29, endPoint x: 963, endPoint y: 92, distance: 88.2
click at [1024, 31] on icon at bounding box center [1023, 26] width 13 height 21
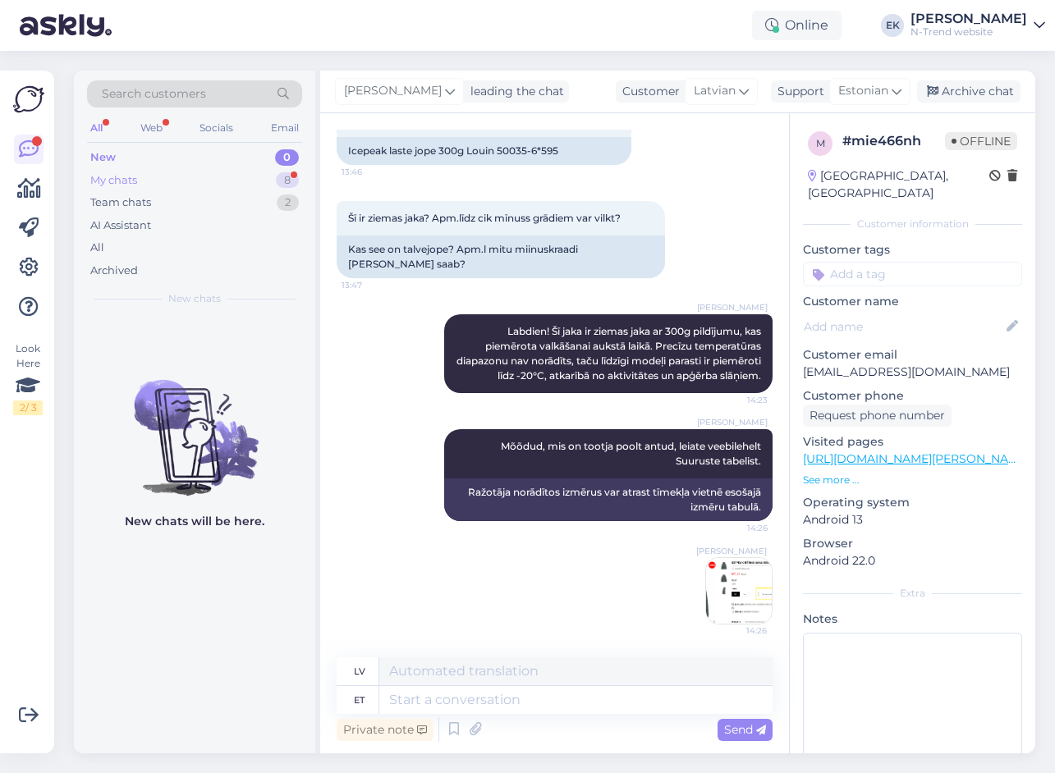
click at [124, 171] on div "My chats 8" at bounding box center [194, 180] width 215 height 23
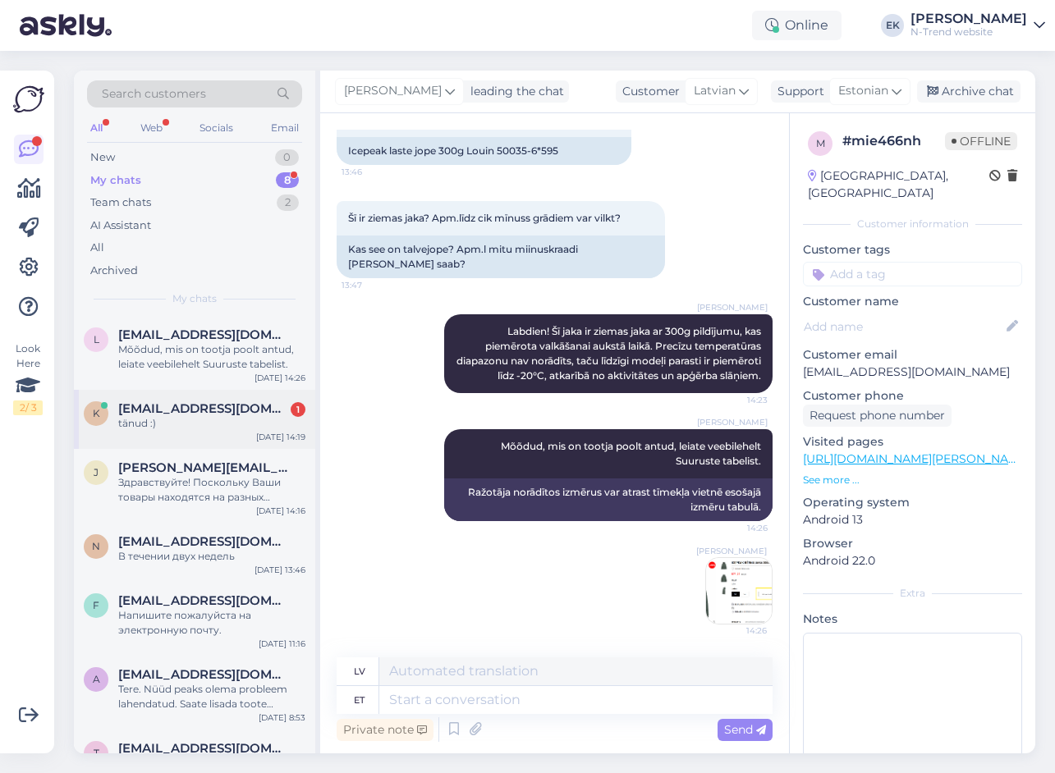
click at [175, 410] on span "[EMAIL_ADDRESS][DOMAIN_NAME]" at bounding box center [203, 408] width 171 height 15
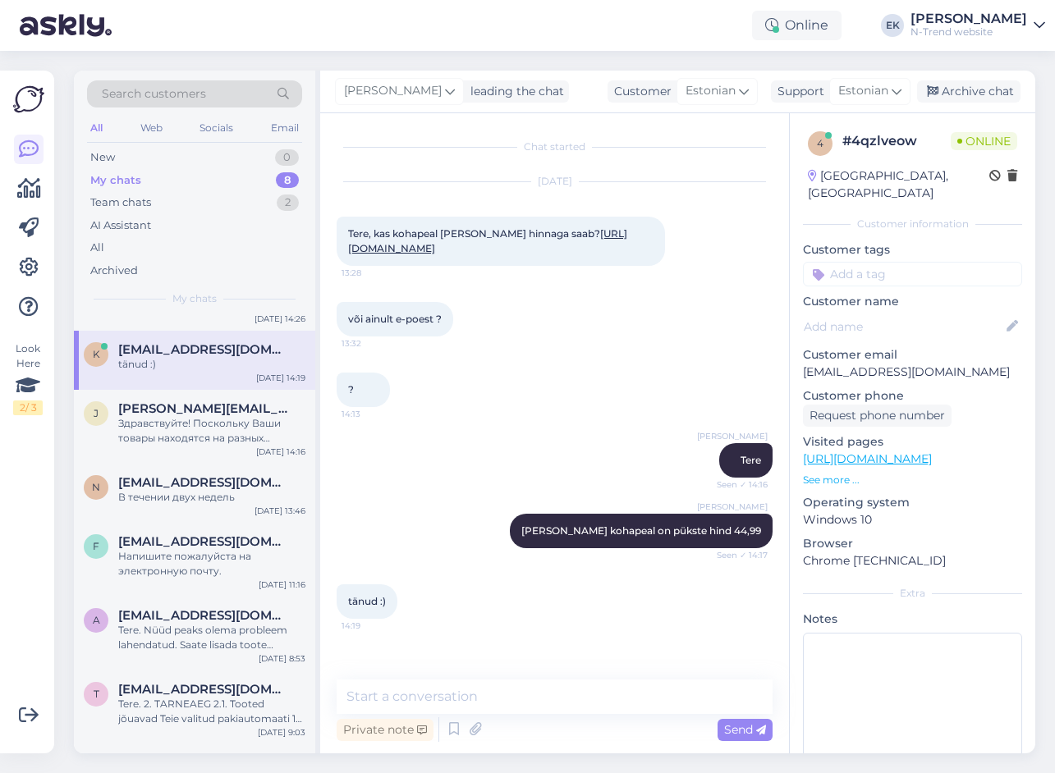
scroll to position [124, 0]
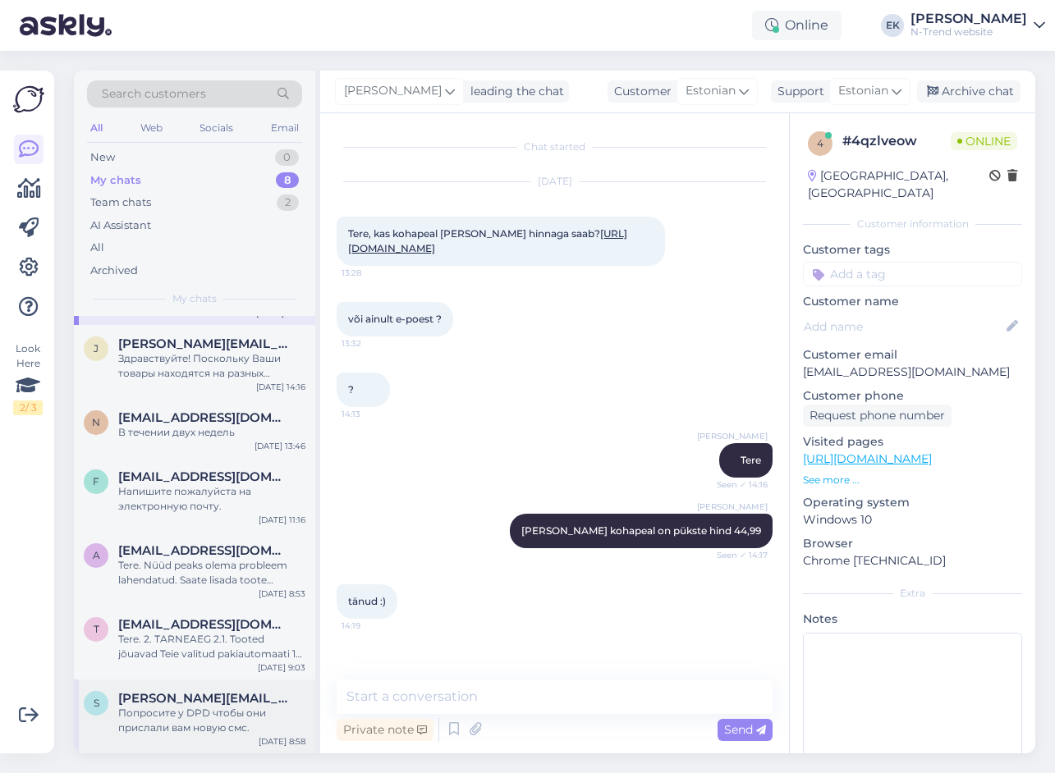
click at [224, 719] on div "Попросите у DPD чтобы они прислали вам новую смс." at bounding box center [211, 721] width 187 height 30
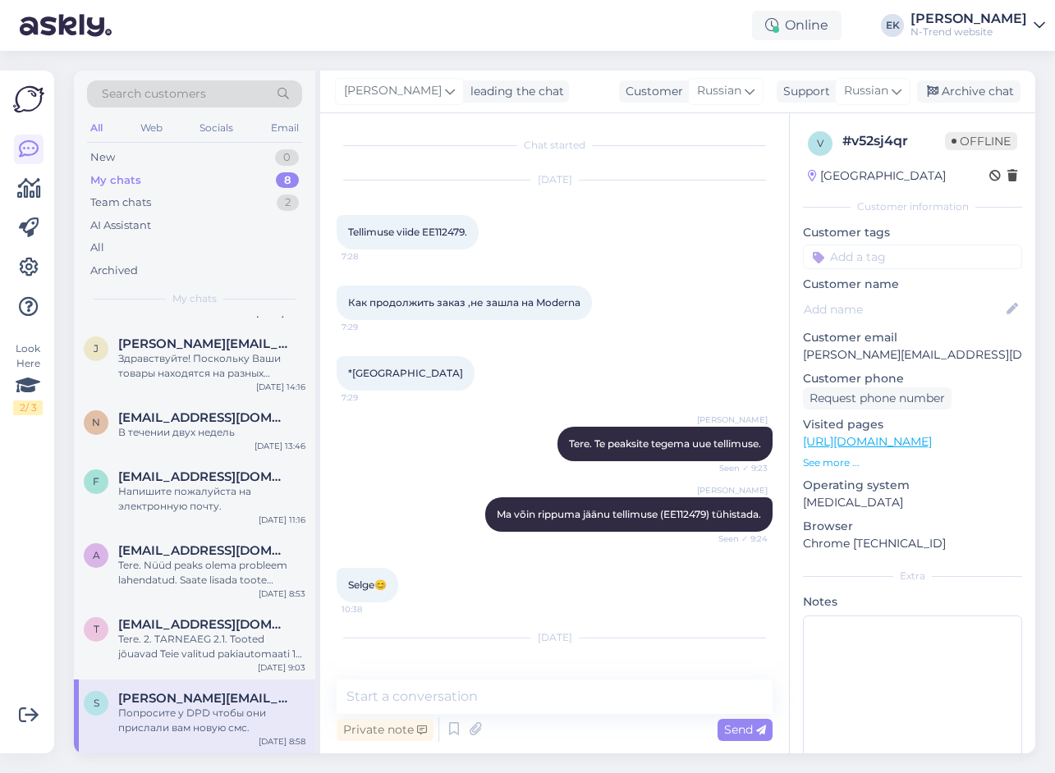
scroll to position [148, 0]
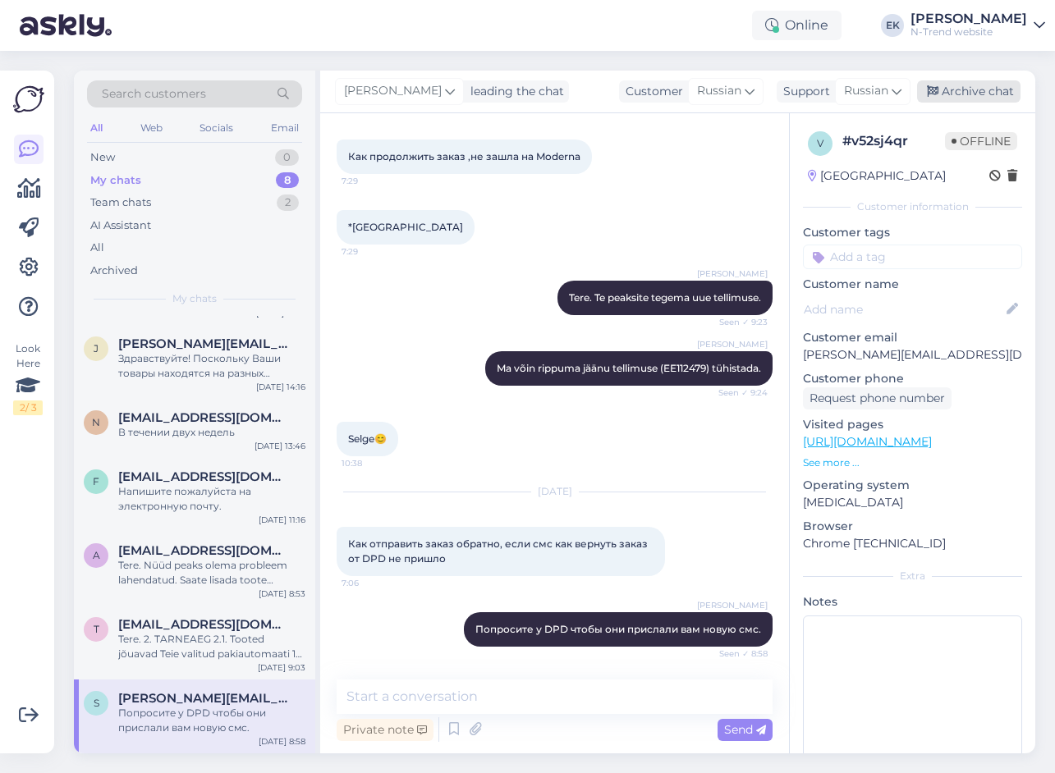
click at [966, 89] on div "Archive chat" at bounding box center [968, 91] width 103 height 22
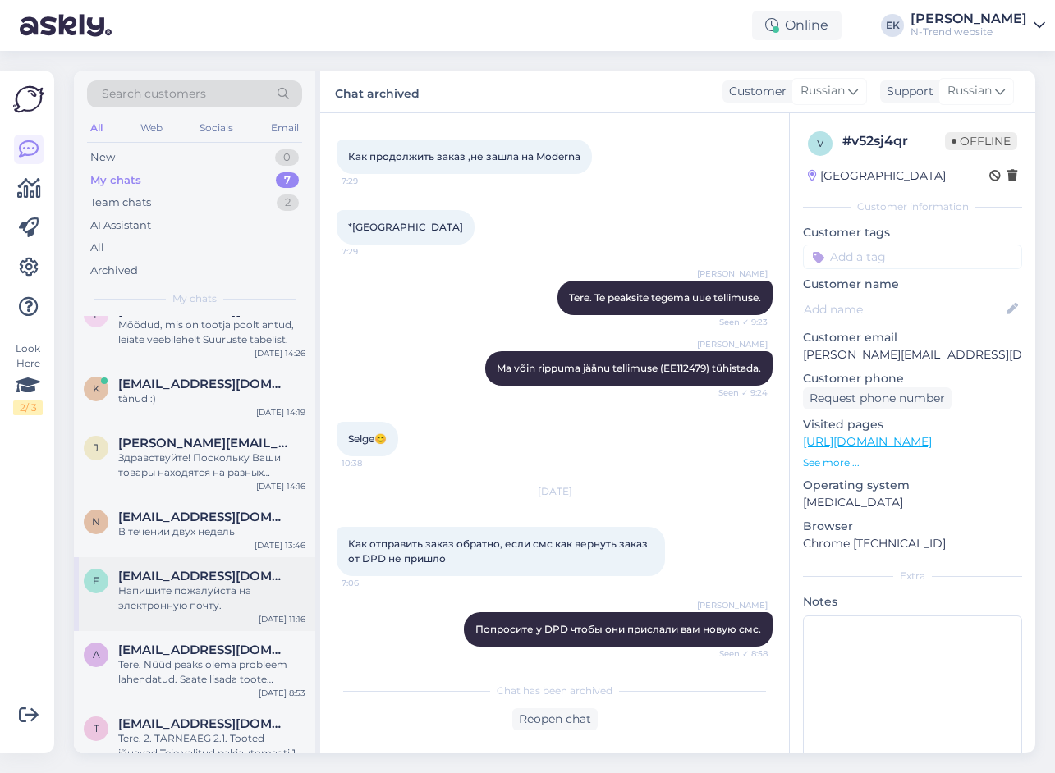
scroll to position [0, 0]
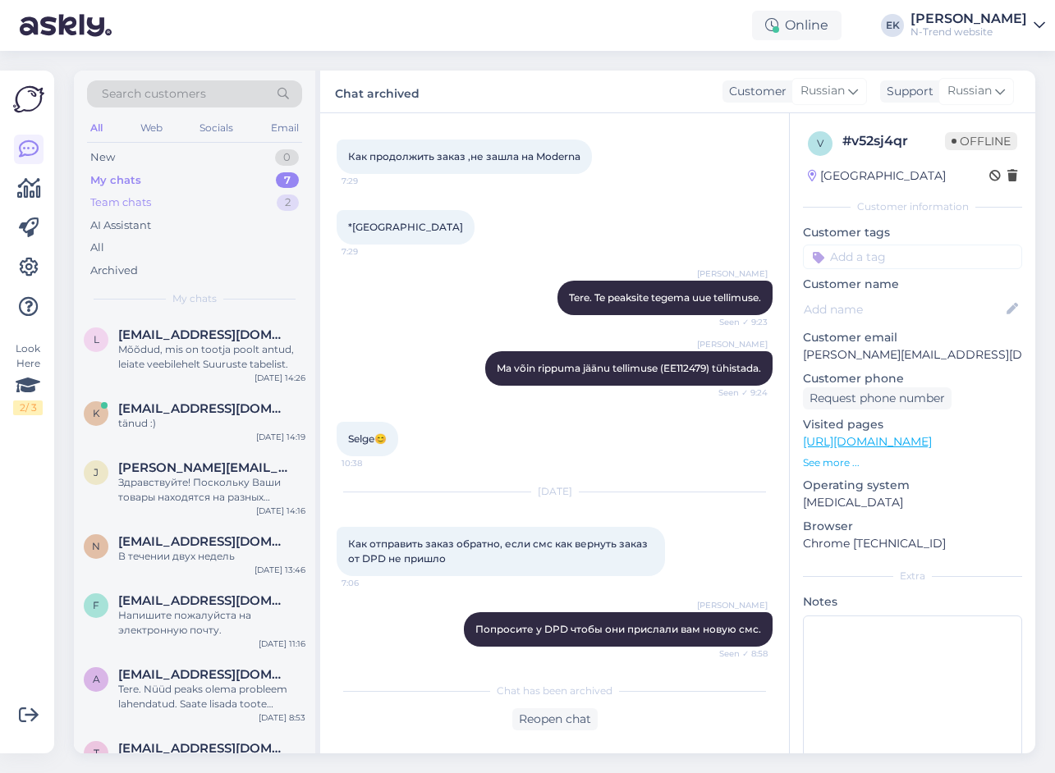
click at [103, 199] on div "Team chats" at bounding box center [120, 203] width 61 height 16
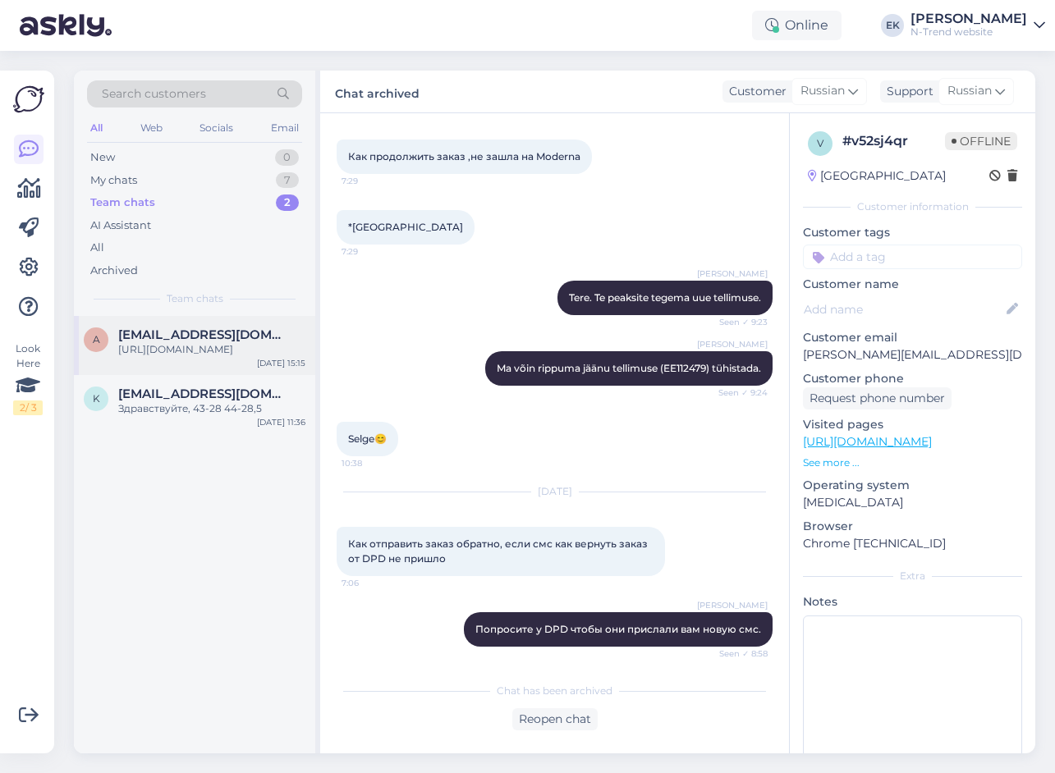
click at [188, 353] on div "https://ntrend.eu/lt/content/21-uzsisakykite-i-namus-ir-isbandykite-nemokamai" at bounding box center [211, 349] width 187 height 15
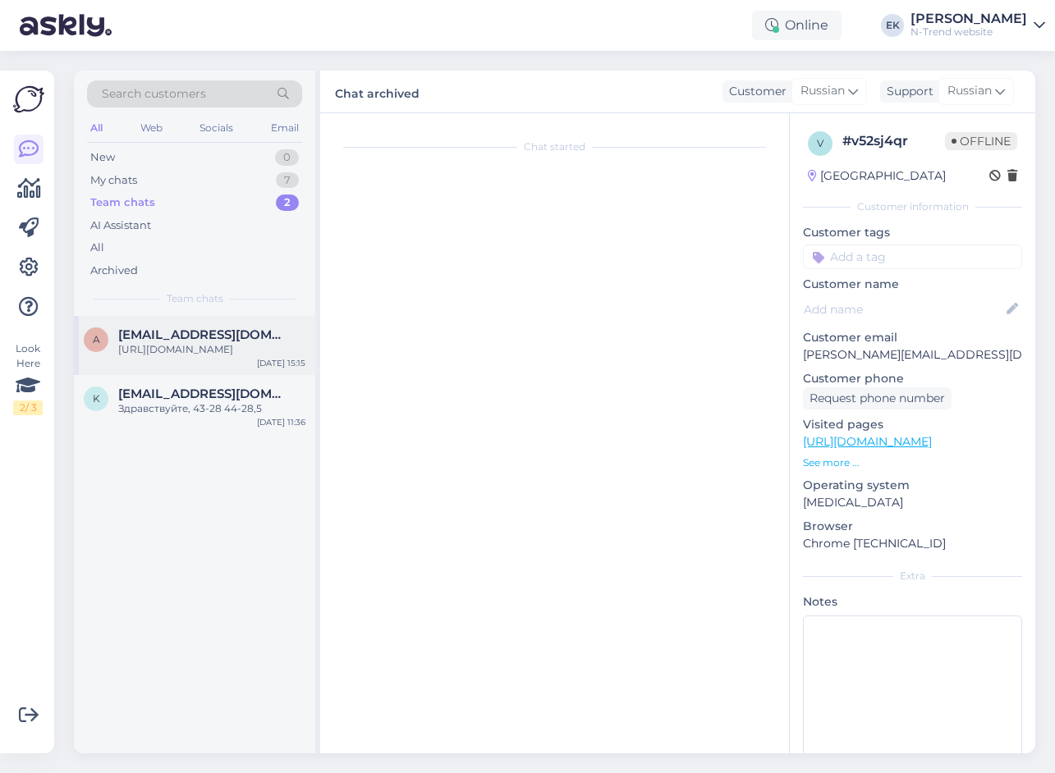
scroll to position [1086, 0]
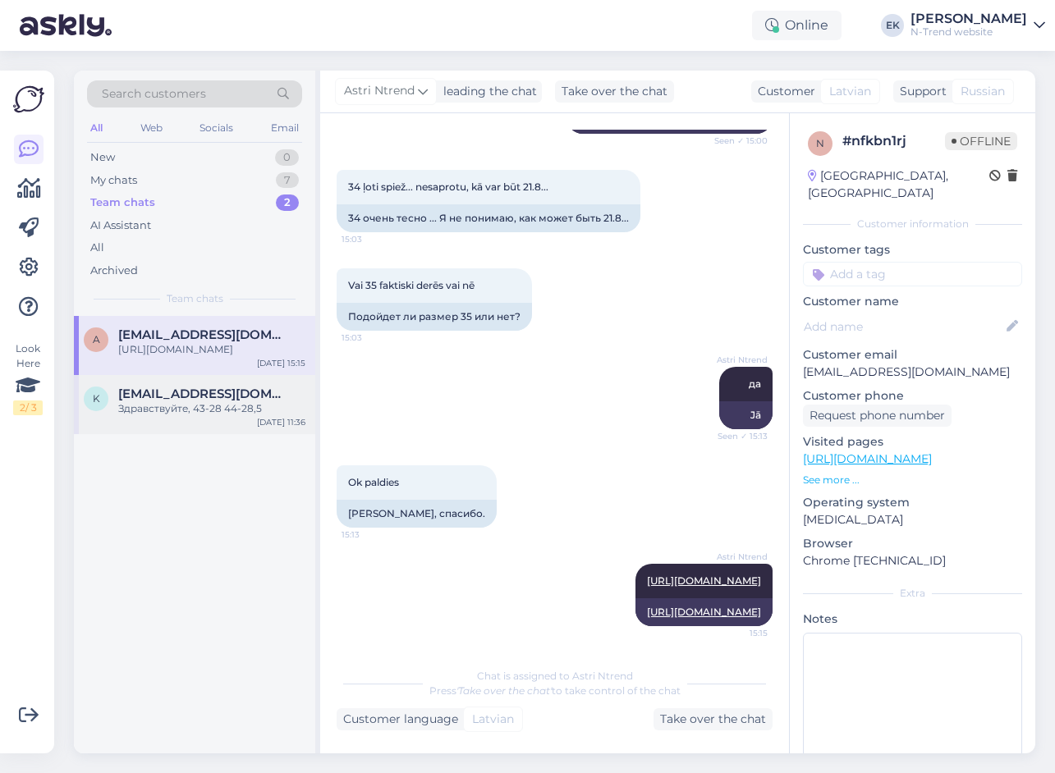
click at [170, 416] on div "Здравствуйте, 43-28 44-28,5" at bounding box center [211, 408] width 187 height 15
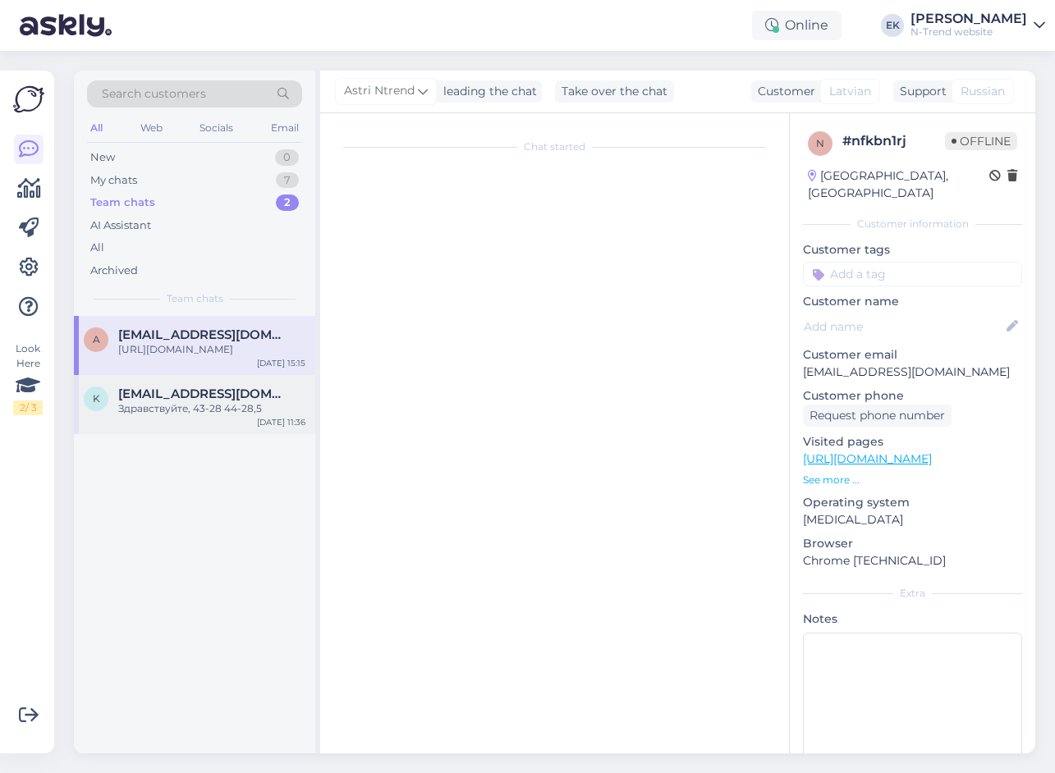
scroll to position [0, 0]
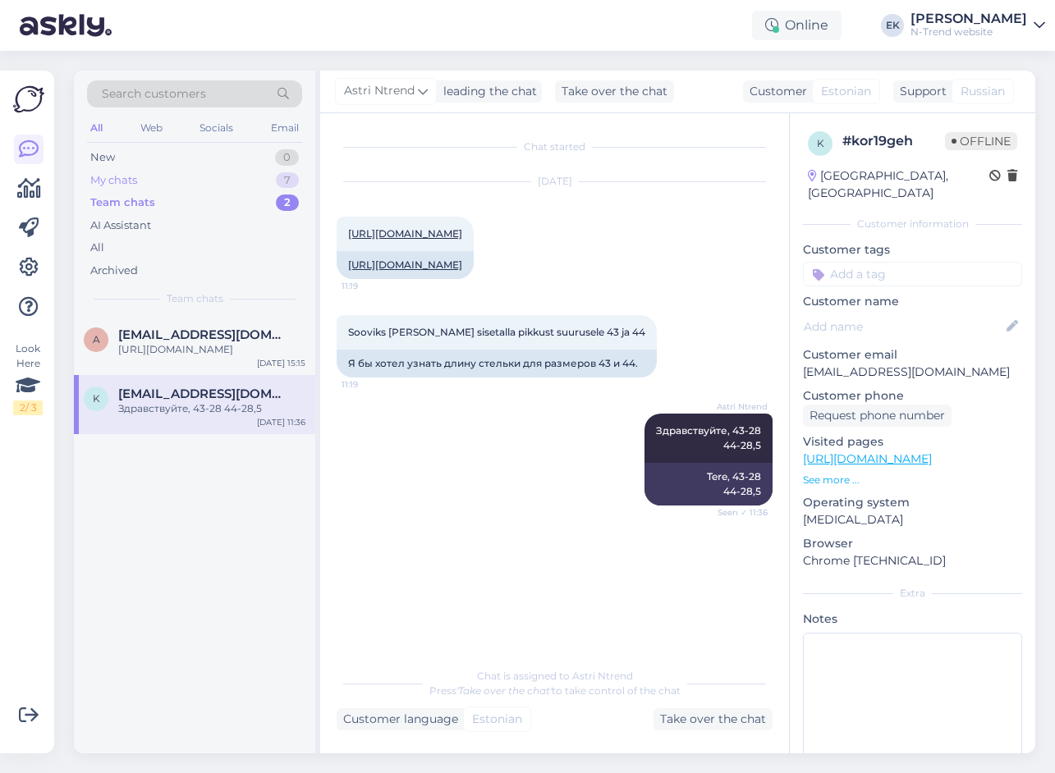
click at [113, 180] on div "My chats" at bounding box center [113, 180] width 47 height 16
